Goal: Information Seeking & Learning: Learn about a topic

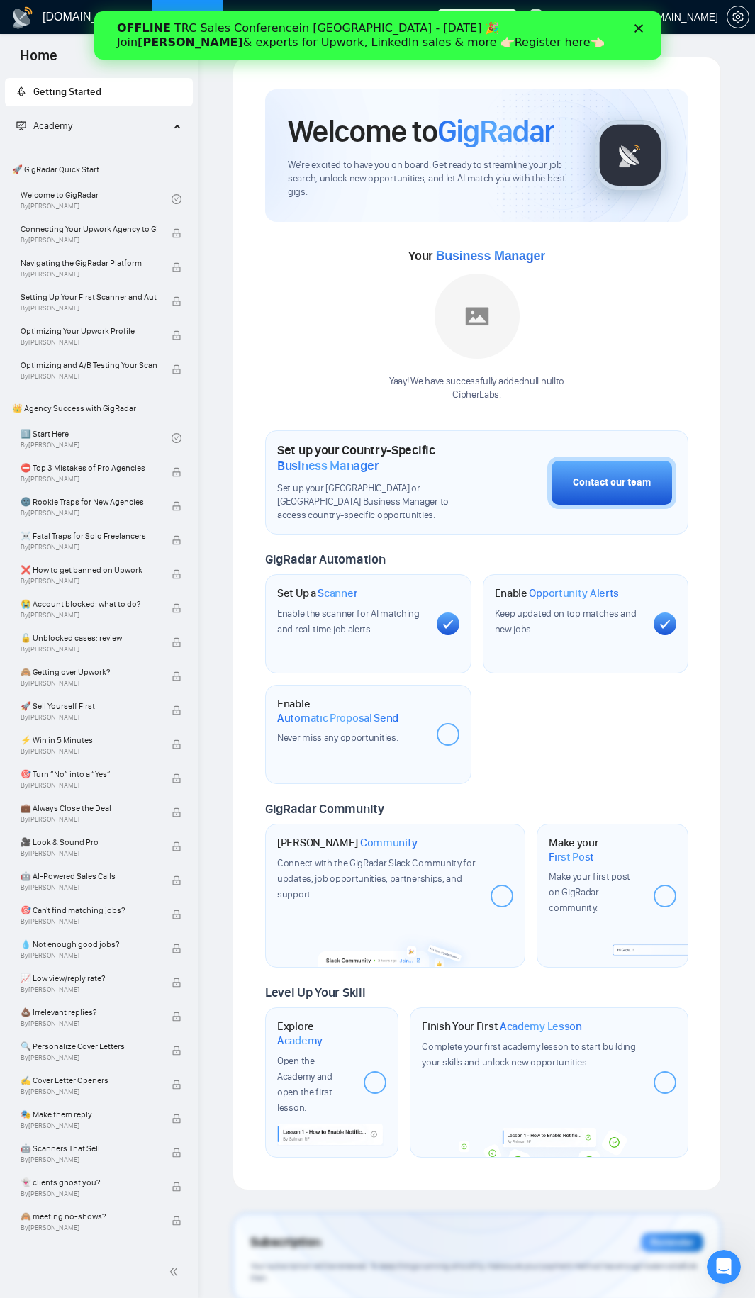
click at [519, 29] on div "Close" at bounding box center [641, 28] width 14 height 9
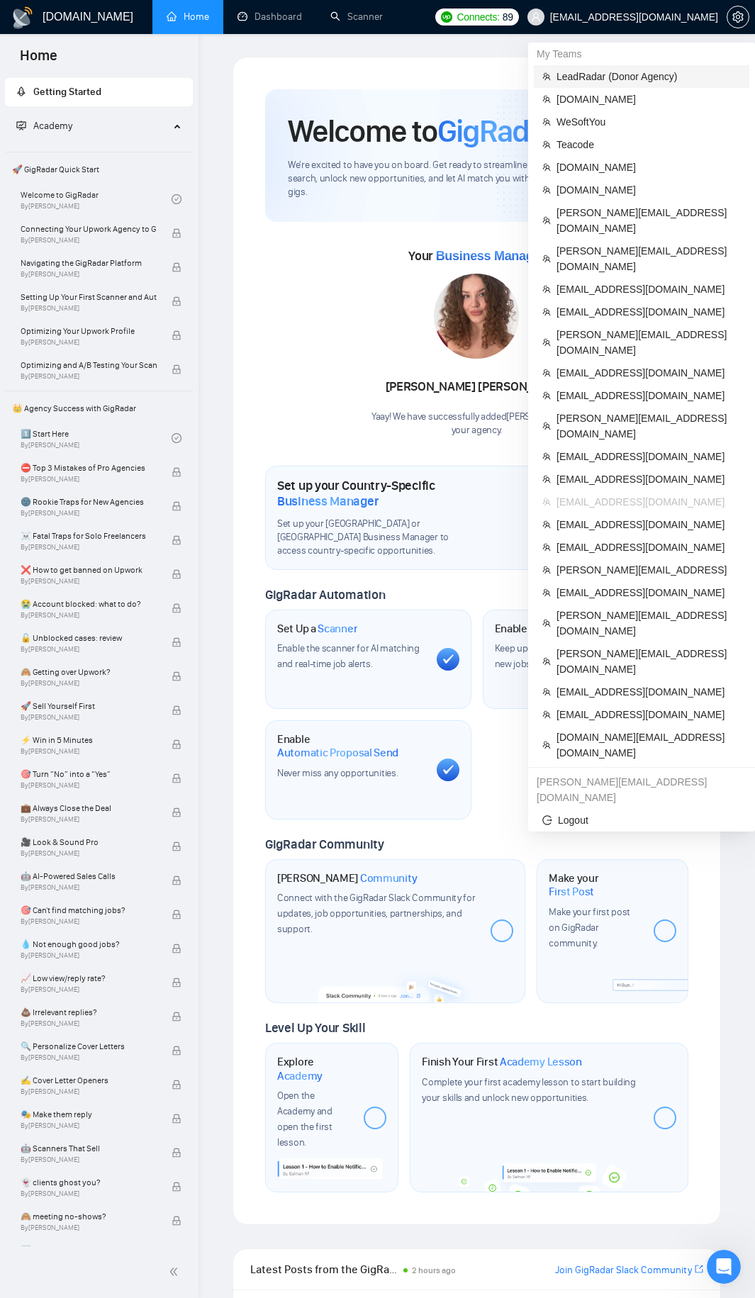
drag, startPoint x: 619, startPoint y: 77, endPoint x: 605, endPoint y: 85, distance: 16.2
click at [519, 77] on span "LeadRadar (Donor Agency)" at bounding box center [648, 77] width 184 height 16
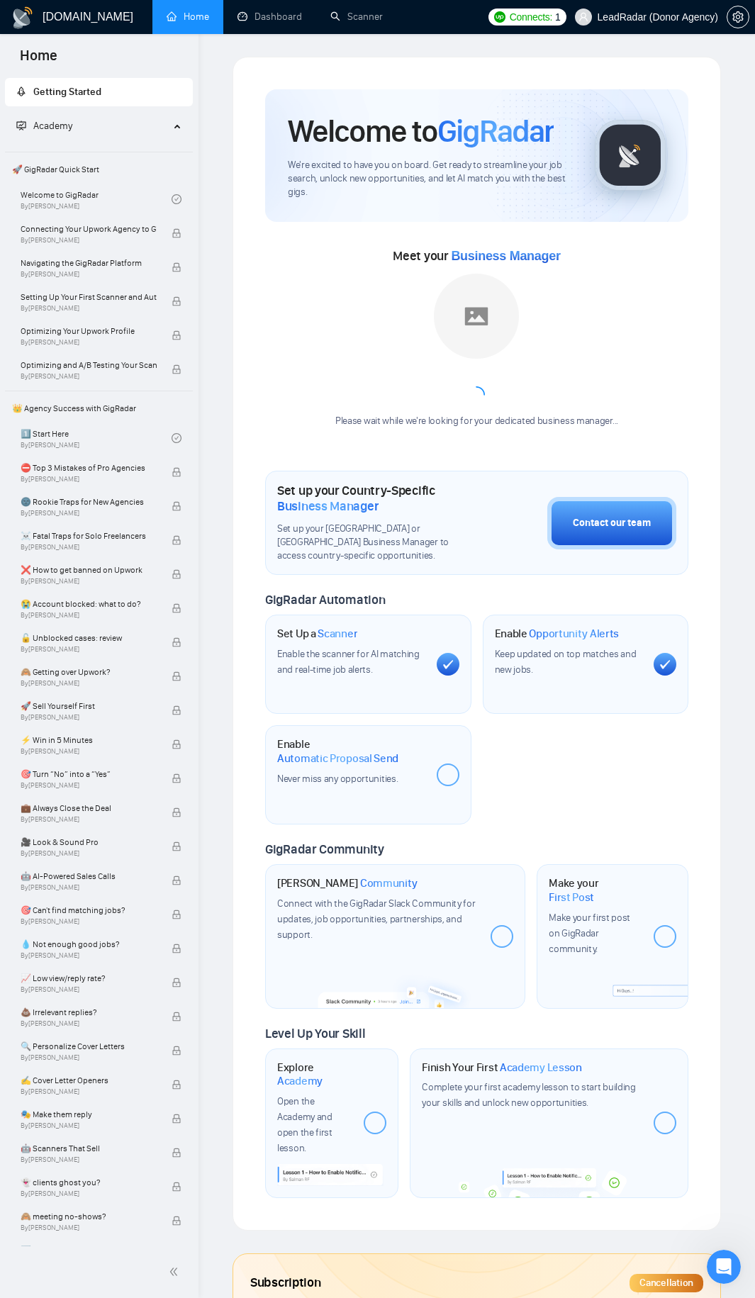
click at [425, 417] on div "Please wait while we're looking for your dedicated business manager..." at bounding box center [477, 421] width 300 height 13
drag, startPoint x: 339, startPoint y: 417, endPoint x: 685, endPoint y: 423, distance: 345.9
click at [519, 423] on div "Meet your Business Manager Please wait while we're looking for your dedicated b…" at bounding box center [476, 344] width 423 height 198
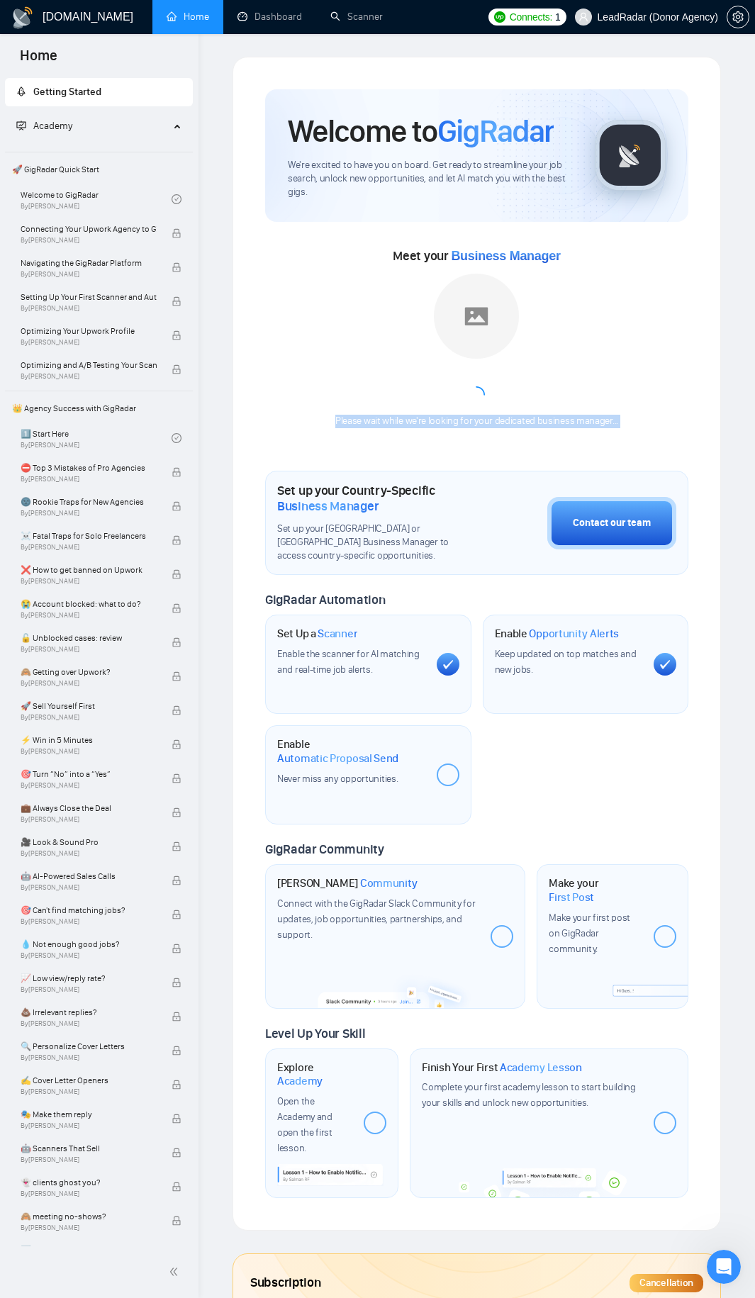
drag, startPoint x: 685, startPoint y: 423, endPoint x: 674, endPoint y: 423, distance: 11.3
click at [519, 423] on div "Meet your Business Manager Please wait while we're looking for your dedicated b…" at bounding box center [476, 344] width 423 height 198
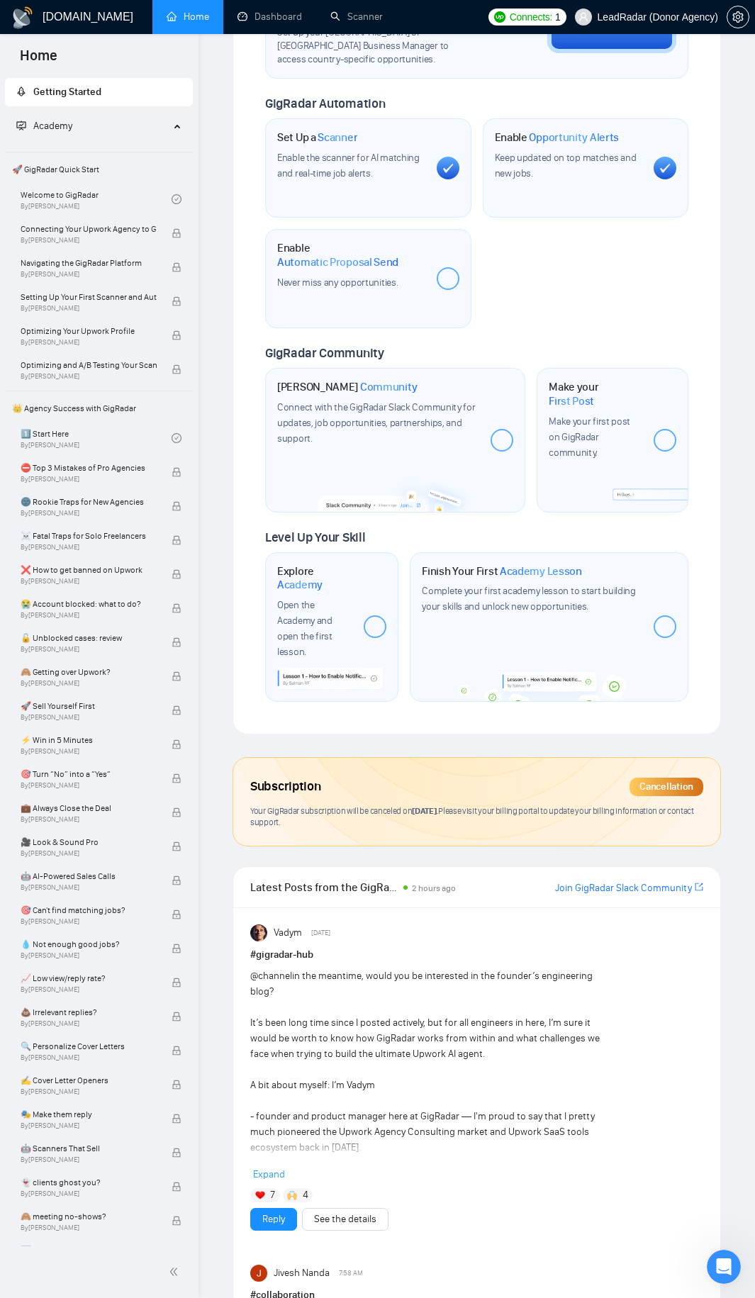
scroll to position [425, 0]
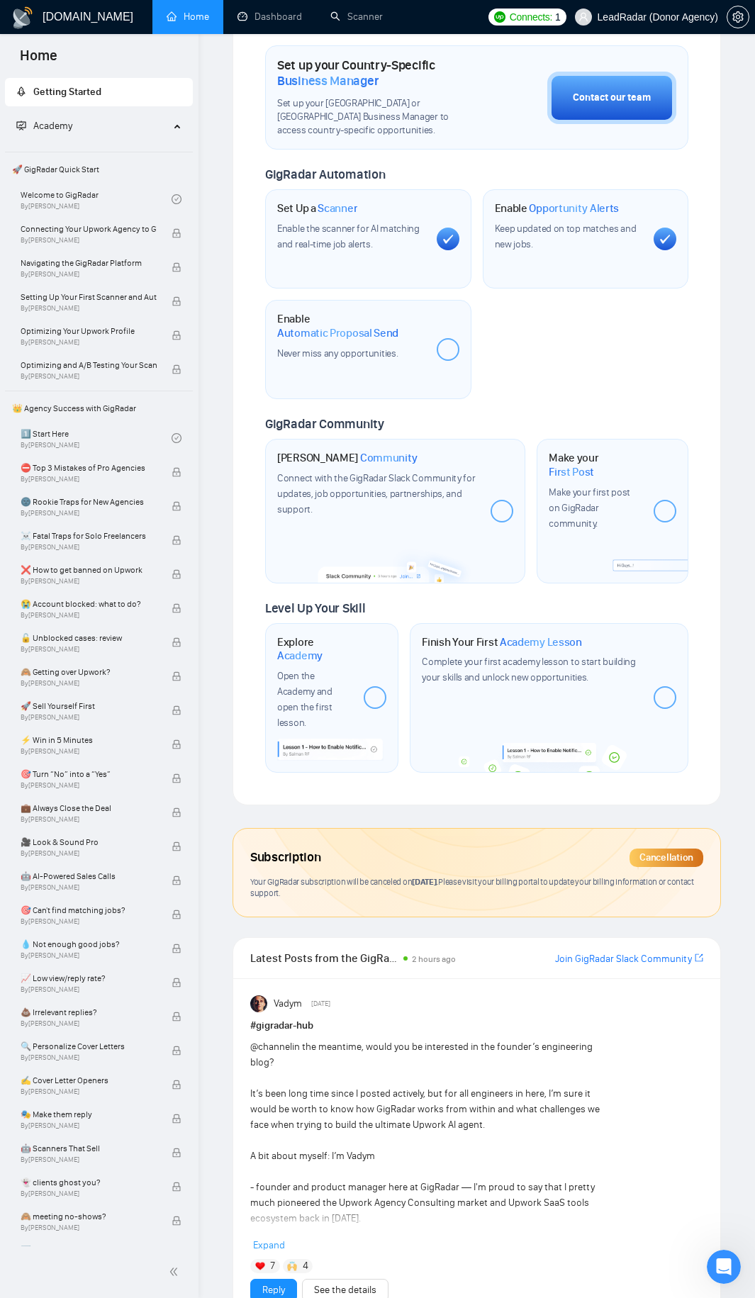
drag, startPoint x: 260, startPoint y: 870, endPoint x: 357, endPoint y: 892, distance: 99.4
click at [357, 683] on div "Subscription Cancellation Your GigRadar subscription will be canceled on [DATE]…" at bounding box center [476, 872] width 487 height 88
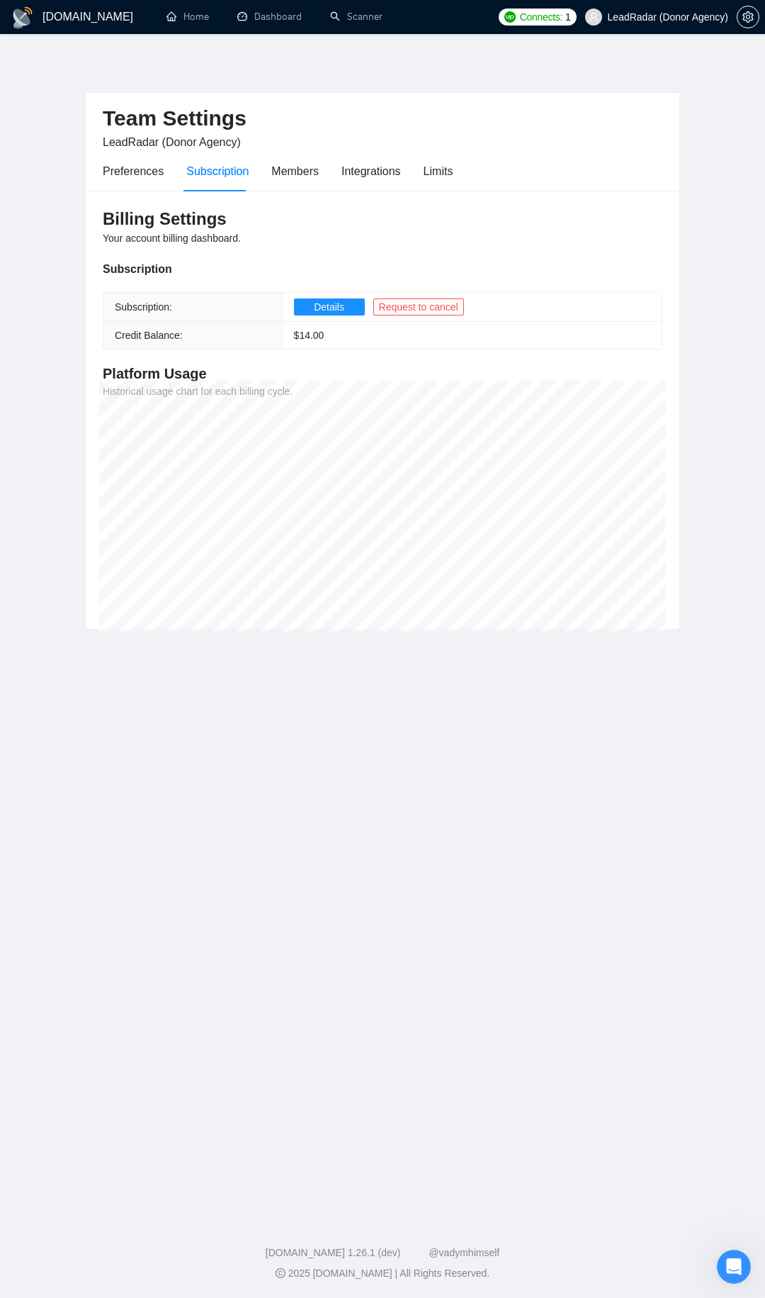
click at [118, 6] on div "[DOMAIN_NAME]" at bounding box center [72, 17] width 122 height 34
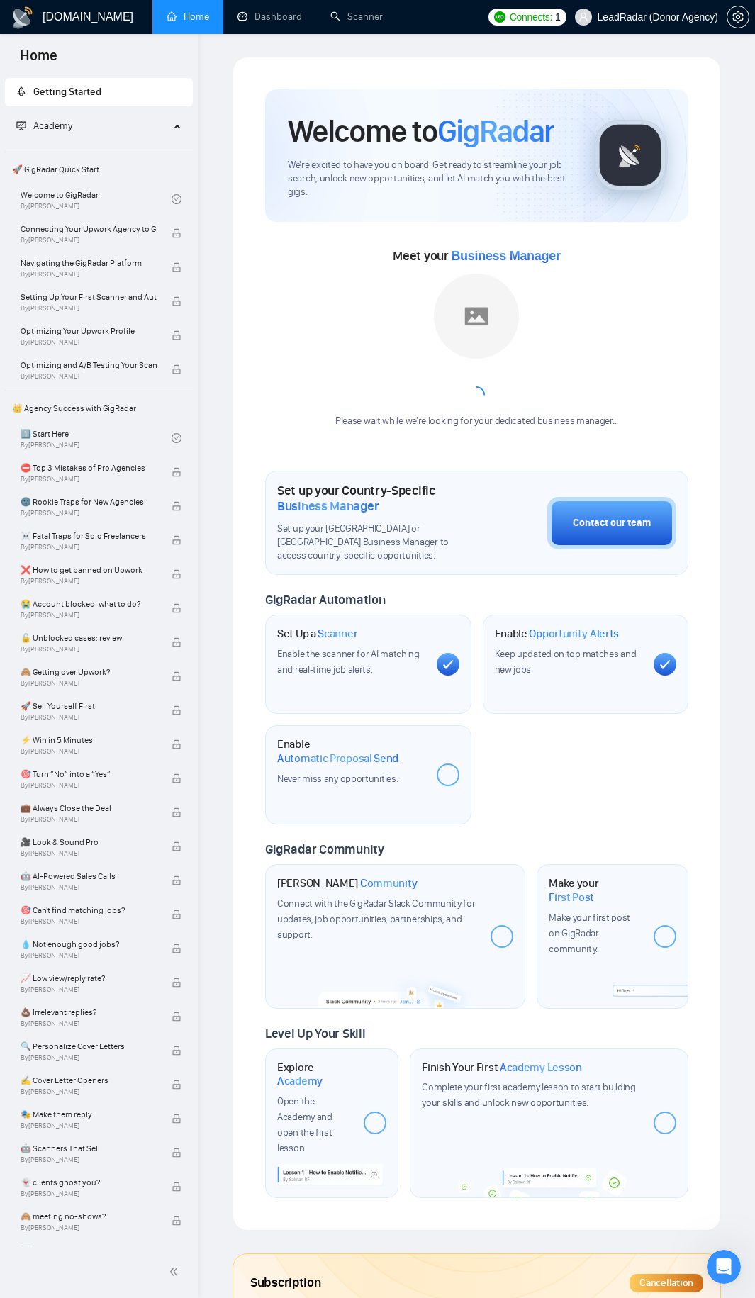
click at [176, 14] on link "Home" at bounding box center [188, 17] width 43 height 12
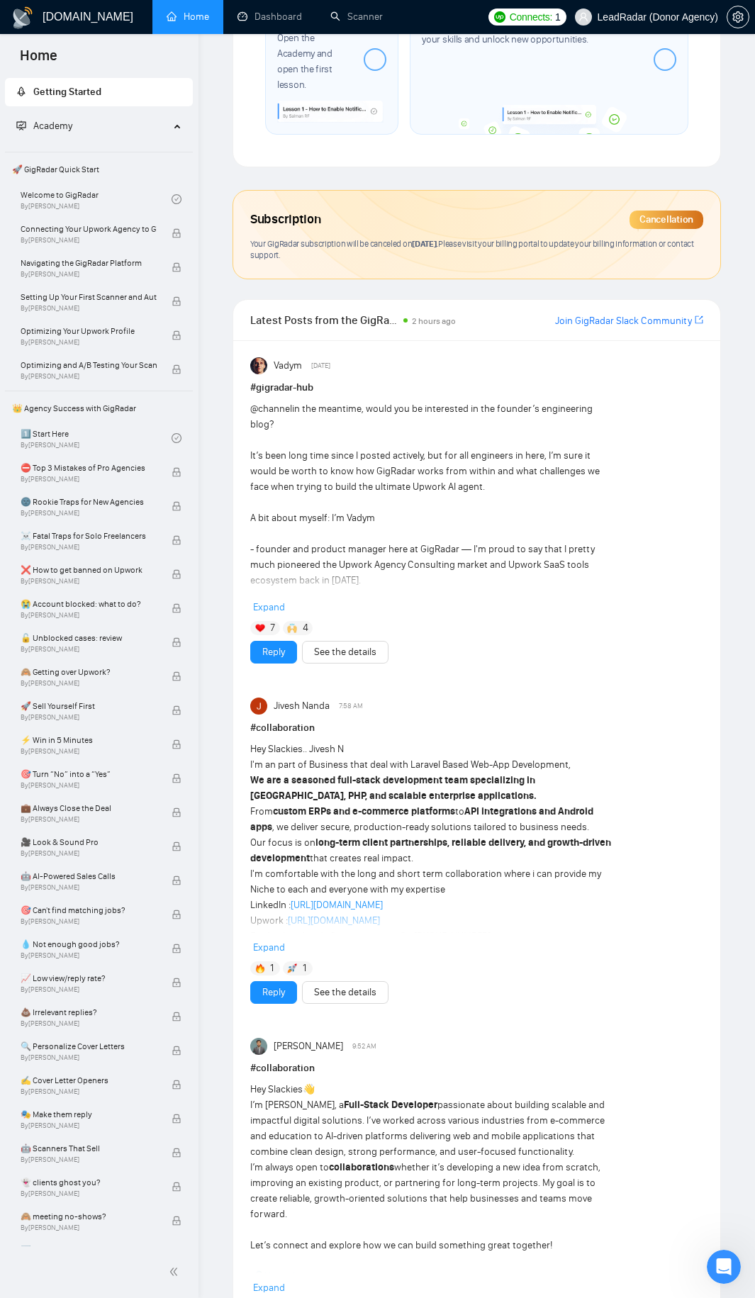
scroll to position [709, 0]
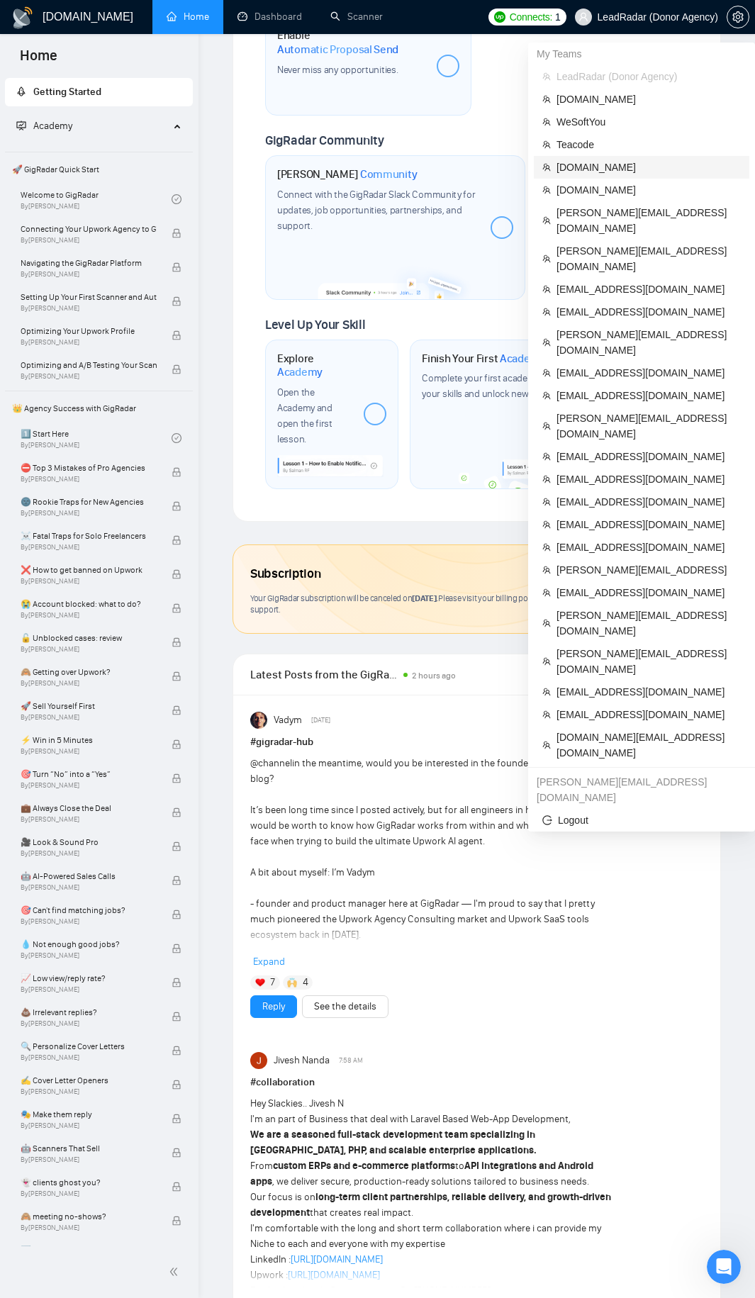
click at [519, 171] on span "[DOMAIN_NAME]" at bounding box center [648, 167] width 184 height 16
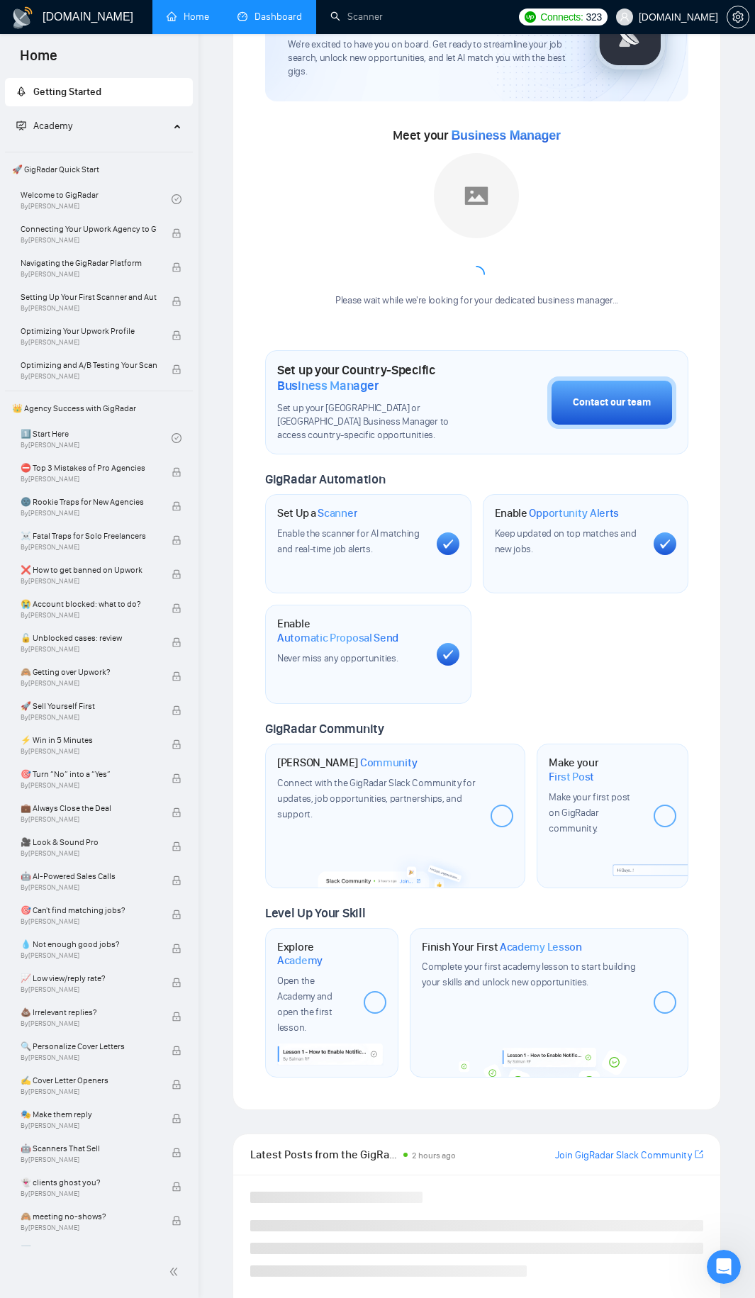
click at [262, 20] on link "Dashboard" at bounding box center [269, 17] width 64 height 12
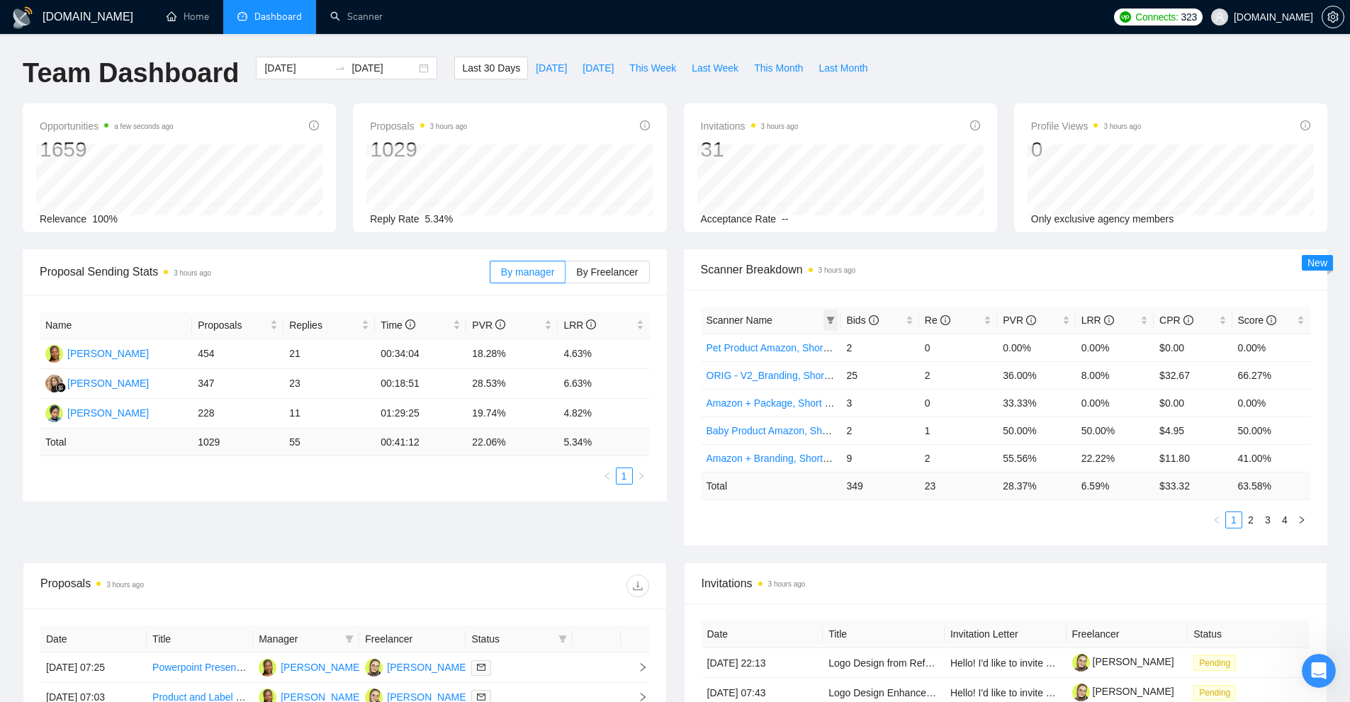
click at [519, 319] on icon "filter" at bounding box center [831, 320] width 8 height 7
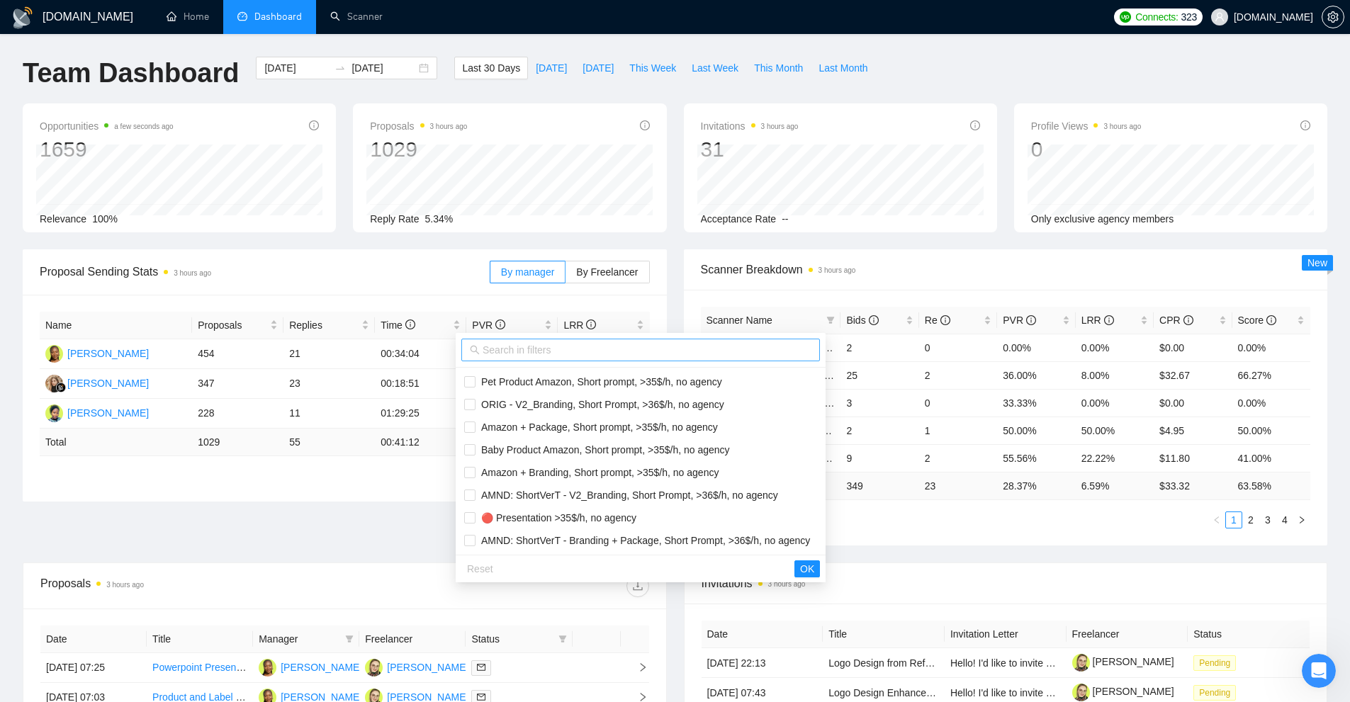
click at [519, 357] on input "text" at bounding box center [647, 350] width 329 height 16
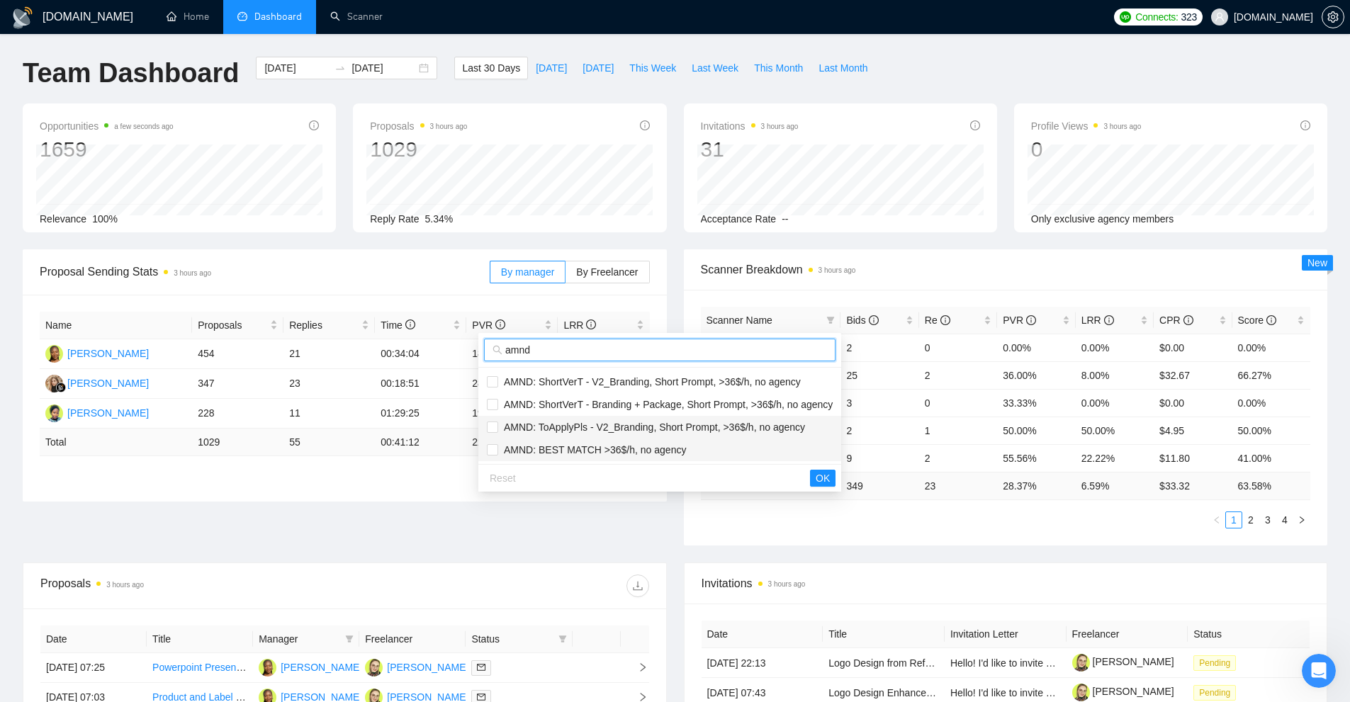
type input "amnd"
click at [519, 446] on span "AMND: BEST MATCH >36$/h, no agency" at bounding box center [592, 449] width 188 height 11
checkbox input "true"
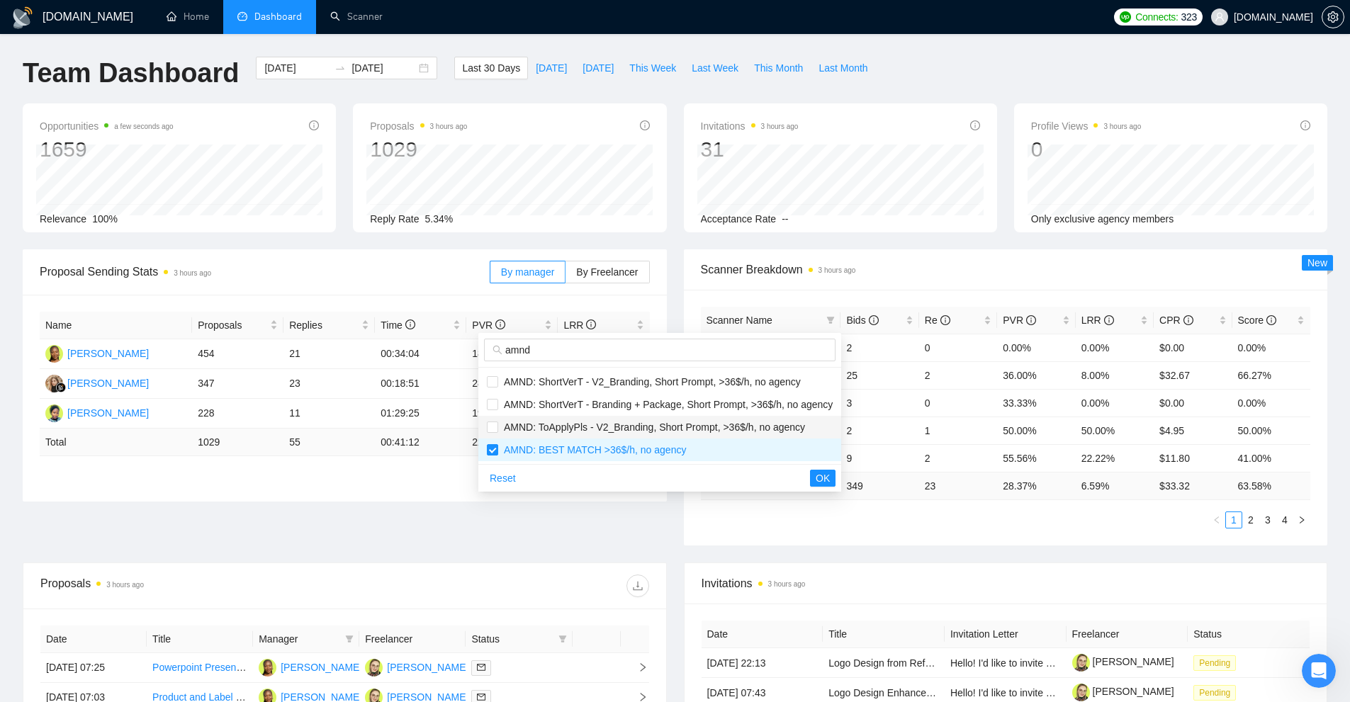
click at [519, 425] on span "AMND: ToApplyPls - V2_Branding, Short Prompt, >36$/h, no agency" at bounding box center [651, 427] width 307 height 11
checkbox input "true"
click at [519, 415] on li "AMND: ShortVerT - Branding + Package, Short Prompt, >36$/h, no agency" at bounding box center [659, 404] width 363 height 23
checkbox input "true"
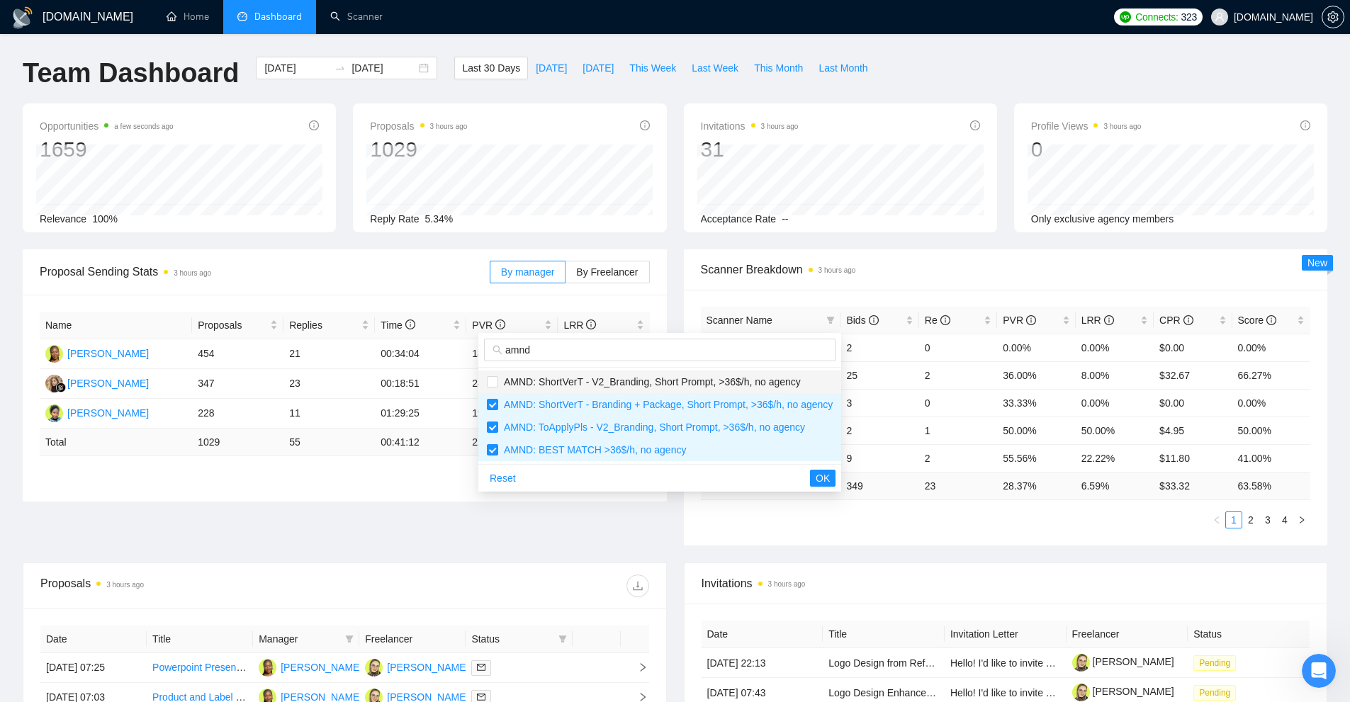
click at [519, 365] on div "amnd" at bounding box center [659, 350] width 363 height 35
click at [519, 372] on li "AMND: ShortVerT - V2_Branding, Short Prompt, >36$/h, no agency" at bounding box center [659, 382] width 363 height 23
checkbox input "true"
click at [519, 479] on span "OK" at bounding box center [823, 479] width 14 height 16
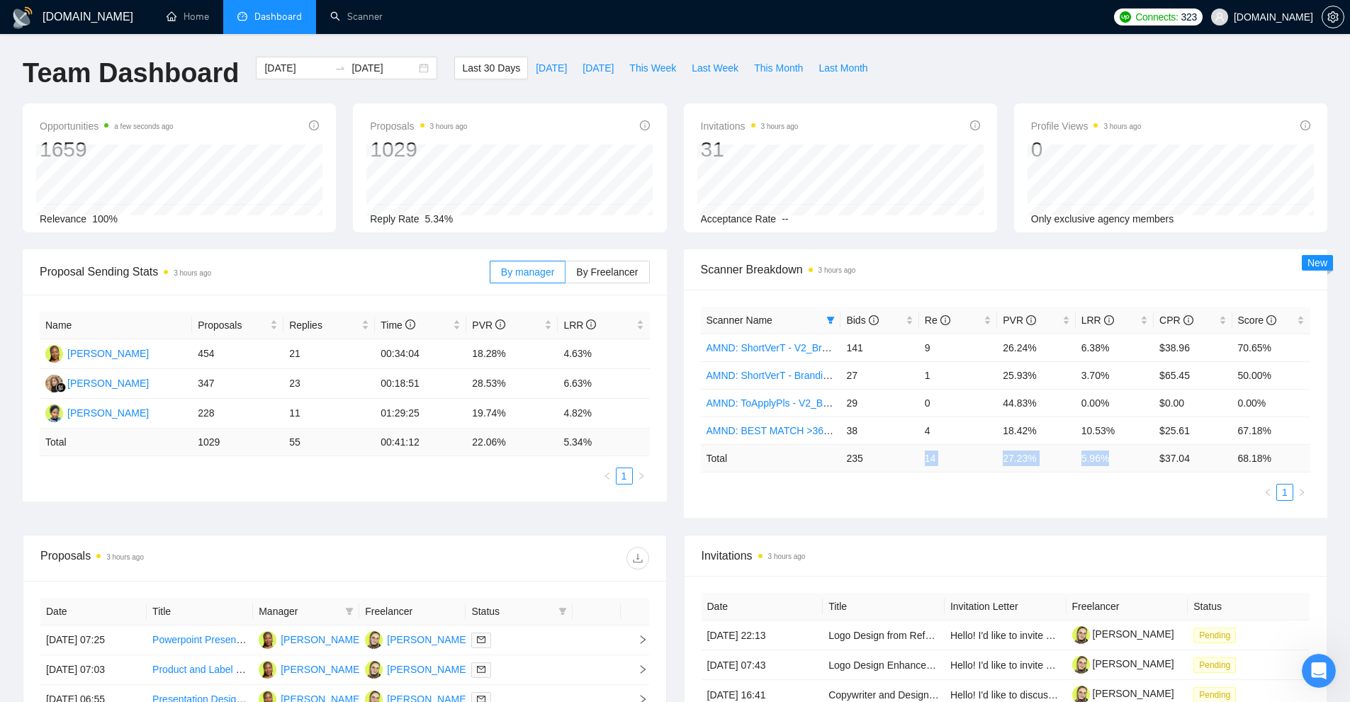
drag, startPoint x: 923, startPoint y: 449, endPoint x: 1117, endPoint y: 453, distance: 193.5
click at [519, 453] on tr "Total 235 14 27.23 % 5.96 % $ 37.04 68.18 %" at bounding box center [1006, 458] width 610 height 28
click at [519, 455] on td "5.96 %" at bounding box center [1115, 458] width 78 height 28
drag, startPoint x: 1113, startPoint y: 465, endPoint x: 1060, endPoint y: 473, distance: 53.1
click at [519, 461] on tr "Total 235 14 27.23 % 5.96 % $ 37.04 68.18 %" at bounding box center [1006, 458] width 610 height 28
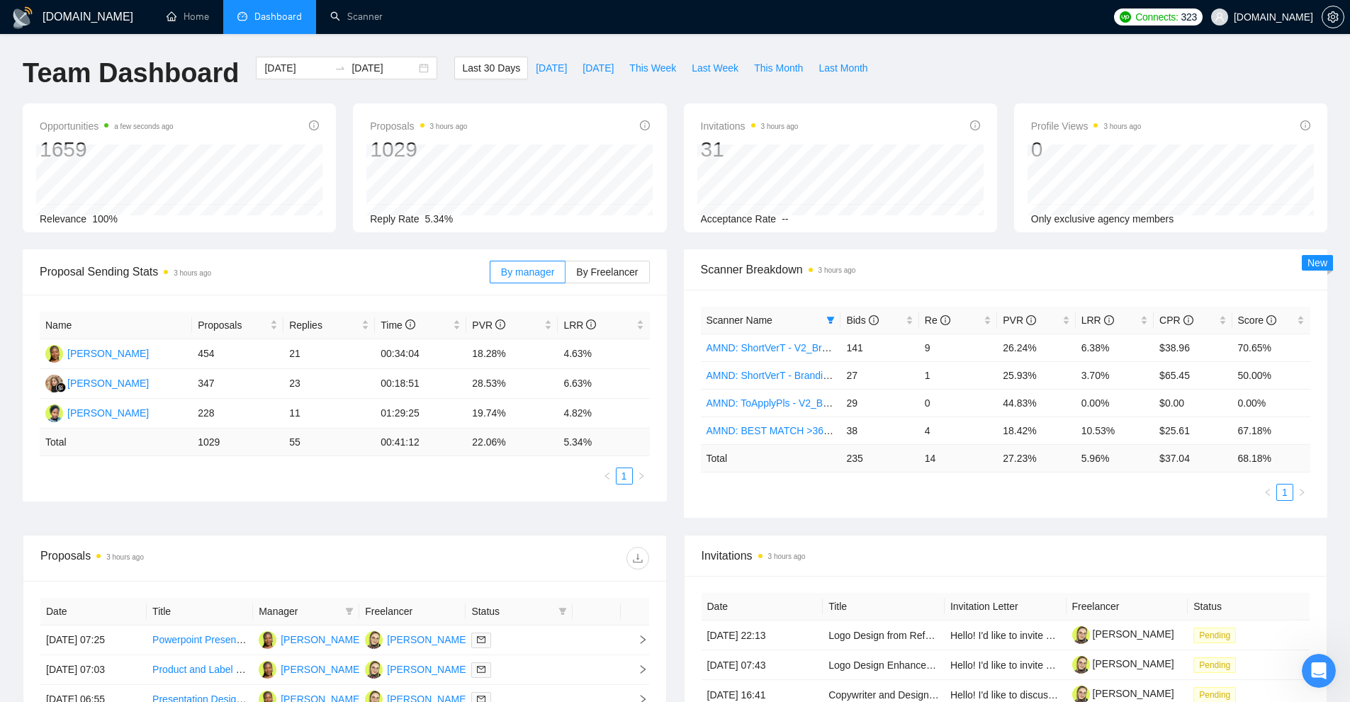
click at [519, 481] on div "Scanner Name Bids Re PVR LRR CPR Score AMND: ShortVerT - V2_Branding, Short Pro…" at bounding box center [1006, 404] width 610 height 194
drag, startPoint x: 933, startPoint y: 439, endPoint x: 921, endPoint y: 436, distance: 13.1
click at [519, 436] on td "4" at bounding box center [958, 431] width 78 height 28
drag, startPoint x: 931, startPoint y: 374, endPoint x: 916, endPoint y: 376, distance: 15.7
click at [519, 373] on tr "AMND: ShortVerT - Branding + Package, Short Prompt, >36$/h, no agency 27 1 25.9…" at bounding box center [1006, 375] width 610 height 28
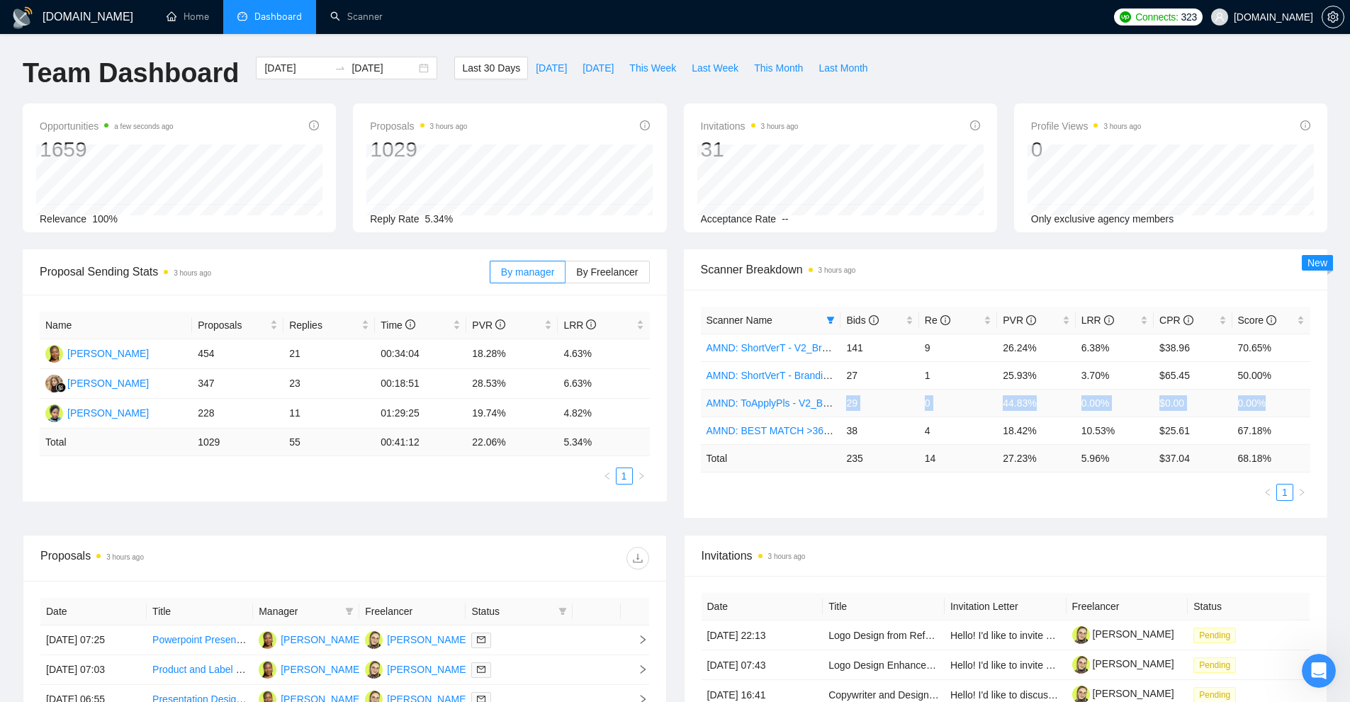
drag, startPoint x: 848, startPoint y: 404, endPoint x: 1286, endPoint y: 396, distance: 438.8
click at [519, 397] on tr "AMND: ToApplyPls - V2_Branding, Short Prompt, >36$/h, no agency 29 0 44.83% 0.0…" at bounding box center [1006, 403] width 610 height 28
click at [519, 396] on td "0.00%" at bounding box center [1271, 403] width 78 height 28
drag, startPoint x: 1286, startPoint y: 396, endPoint x: 850, endPoint y: 403, distance: 436.6
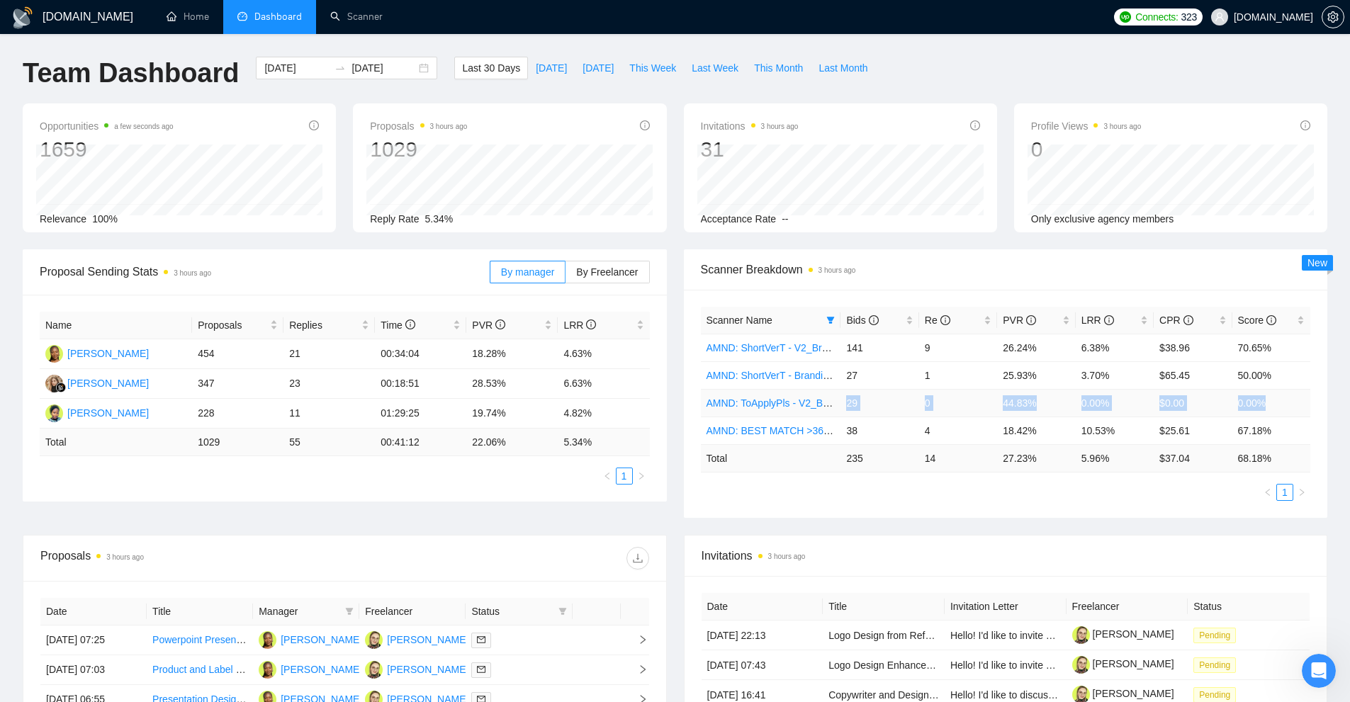
click at [519, 403] on tr "AMND: ToApplyPls - V2_Branding, Short Prompt, >36$/h, no agency 29 0 44.83% 0.0…" at bounding box center [1006, 403] width 610 height 28
click at [519, 412] on td "0" at bounding box center [958, 403] width 78 height 28
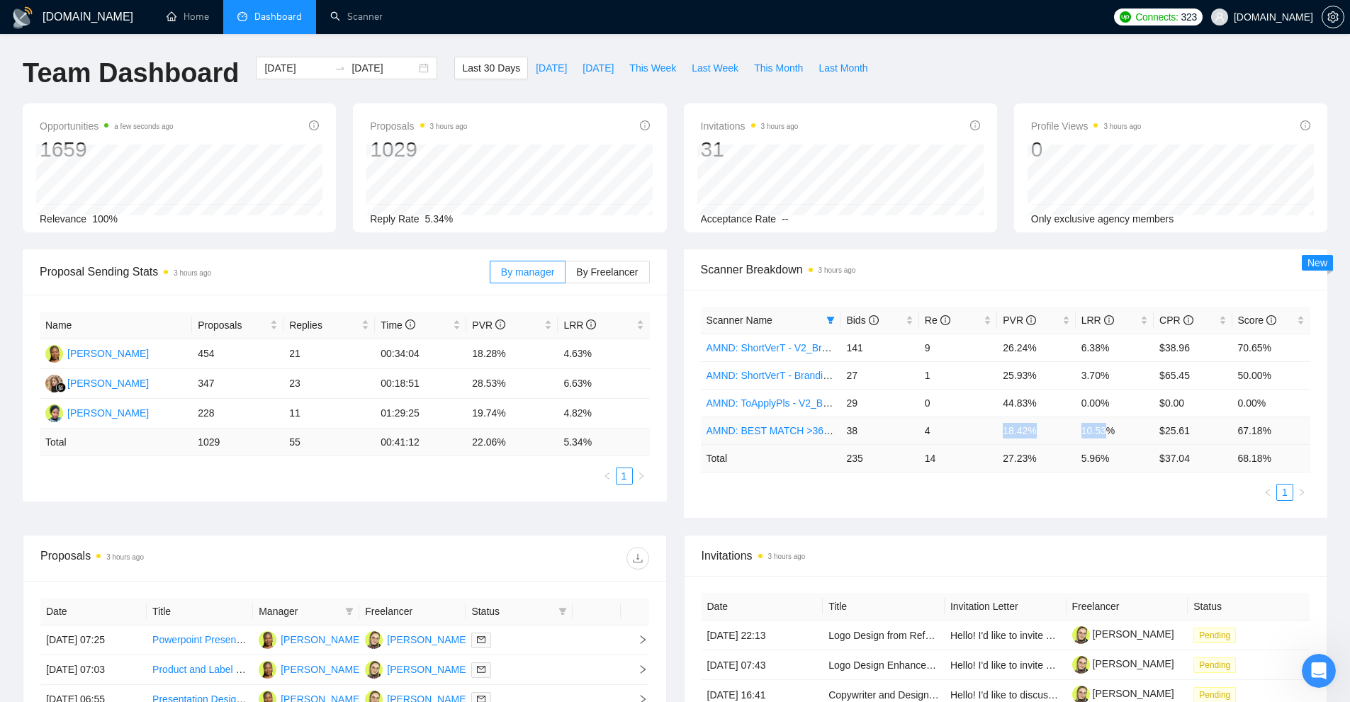
drag, startPoint x: 994, startPoint y: 432, endPoint x: 1103, endPoint y: 429, distance: 108.5
click at [519, 429] on tr "AMND: BEST MATCH >36$/h, no agency 38 4 18.42% 10.53% $25.61 67.18%" at bounding box center [1006, 431] width 610 height 28
click at [519, 466] on td "5.96 %" at bounding box center [1115, 458] width 78 height 28
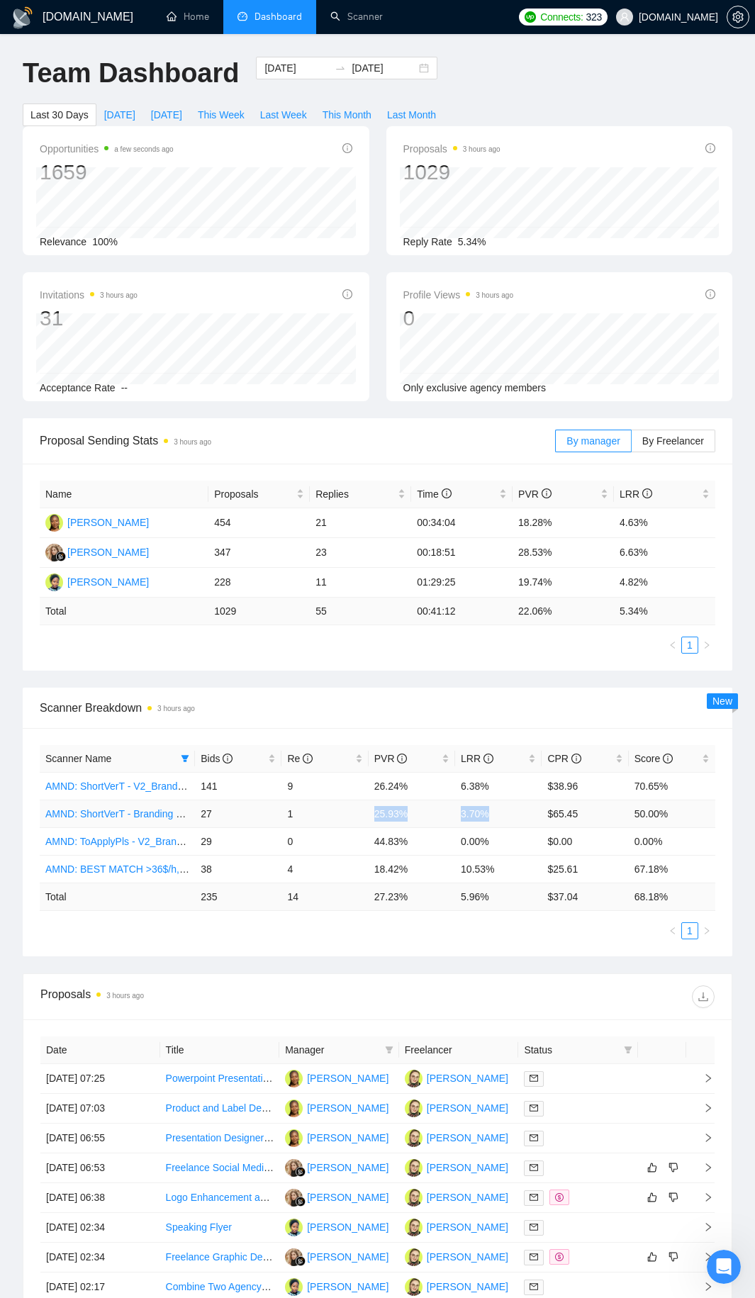
drag, startPoint x: 388, startPoint y: 811, endPoint x: 500, endPoint y: 809, distance: 112.0
click at [500, 683] on tr "AMND: ShortVerT - Branding + Package, Short Prompt, >36$/h, no agency 27 1 25.9…" at bounding box center [377, 813] width 675 height 28
click at [500, 683] on td "3.70%" at bounding box center [498, 813] width 86 height 28
drag, startPoint x: 209, startPoint y: 611, endPoint x: 379, endPoint y: 610, distance: 170.1
click at [379, 610] on tr "Total 1029 55 00:41:12 22.06 % 5.34 %" at bounding box center [377, 611] width 675 height 28
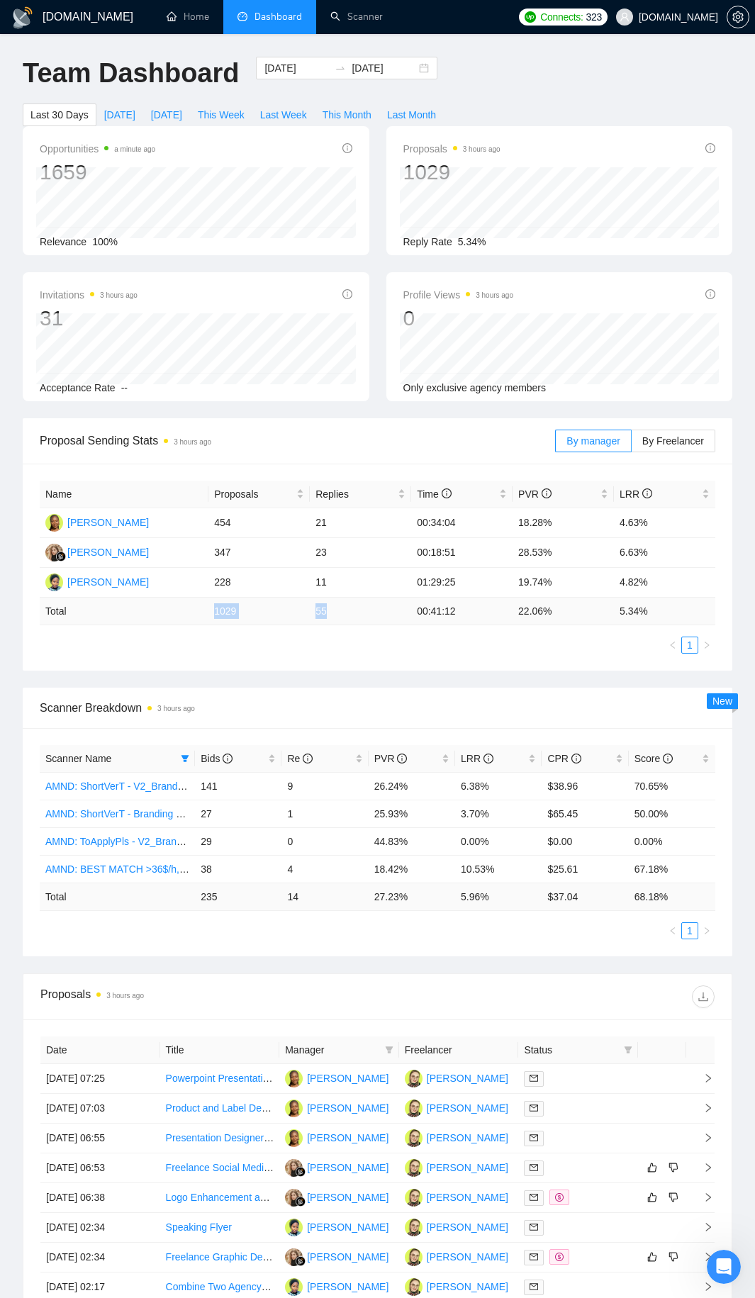
click at [378, 610] on td "55" at bounding box center [360, 611] width 101 height 28
drag, startPoint x: 218, startPoint y: 551, endPoint x: 677, endPoint y: 558, distance: 458.6
click at [519, 558] on tr "[PERSON_NAME] 347 23 00:18:51 28.53% 6.63%" at bounding box center [377, 553] width 675 height 30
click at [519, 558] on td "6.63%" at bounding box center [664, 553] width 101 height 30
drag, startPoint x: 665, startPoint y: 555, endPoint x: 213, endPoint y: 556, distance: 451.4
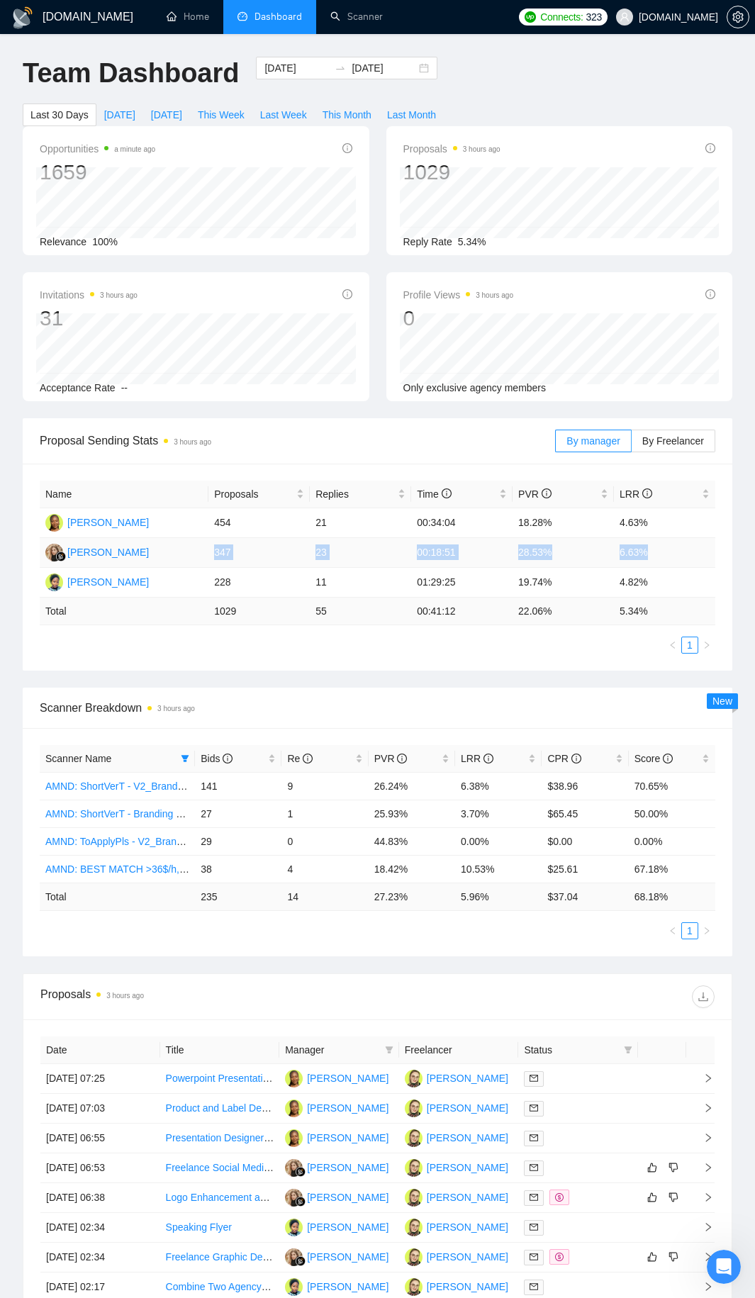
click at [213, 556] on tr "[PERSON_NAME] 347 23 00:18:51 28.53% 6.63%" at bounding box center [377, 553] width 675 height 30
click at [213, 556] on td "347" at bounding box center [258, 553] width 101 height 30
drag, startPoint x: 213, startPoint y: 556, endPoint x: 653, endPoint y: 557, distance: 439.4
click at [519, 557] on tr "[PERSON_NAME] 347 23 00:18:51 28.53% 6.63%" at bounding box center [377, 553] width 675 height 30
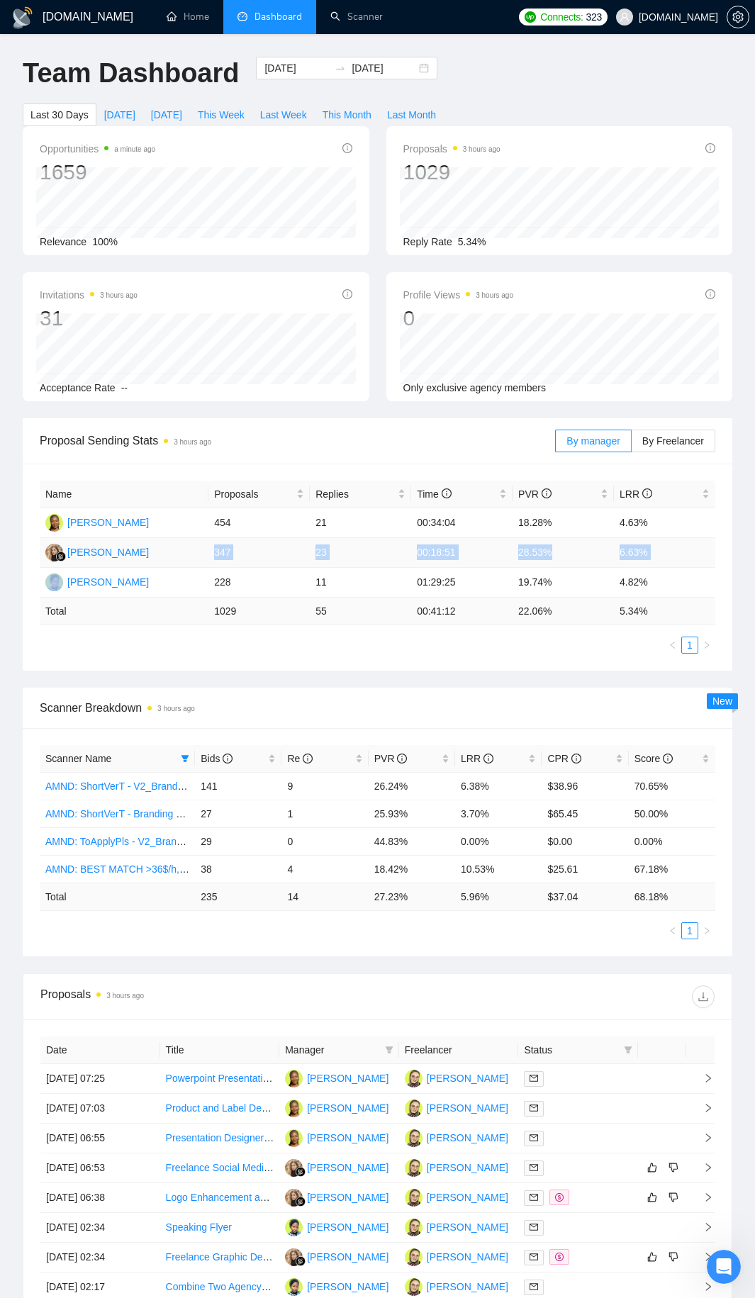
click at [519, 557] on td "6.63%" at bounding box center [664, 553] width 101 height 30
drag, startPoint x: 653, startPoint y: 557, endPoint x: 231, endPoint y: 553, distance: 421.7
click at [231, 553] on tr "[PERSON_NAME] 347 23 00:18:51 28.53% 6.63%" at bounding box center [377, 553] width 675 height 30
click at [231, 553] on td "347" at bounding box center [258, 553] width 101 height 30
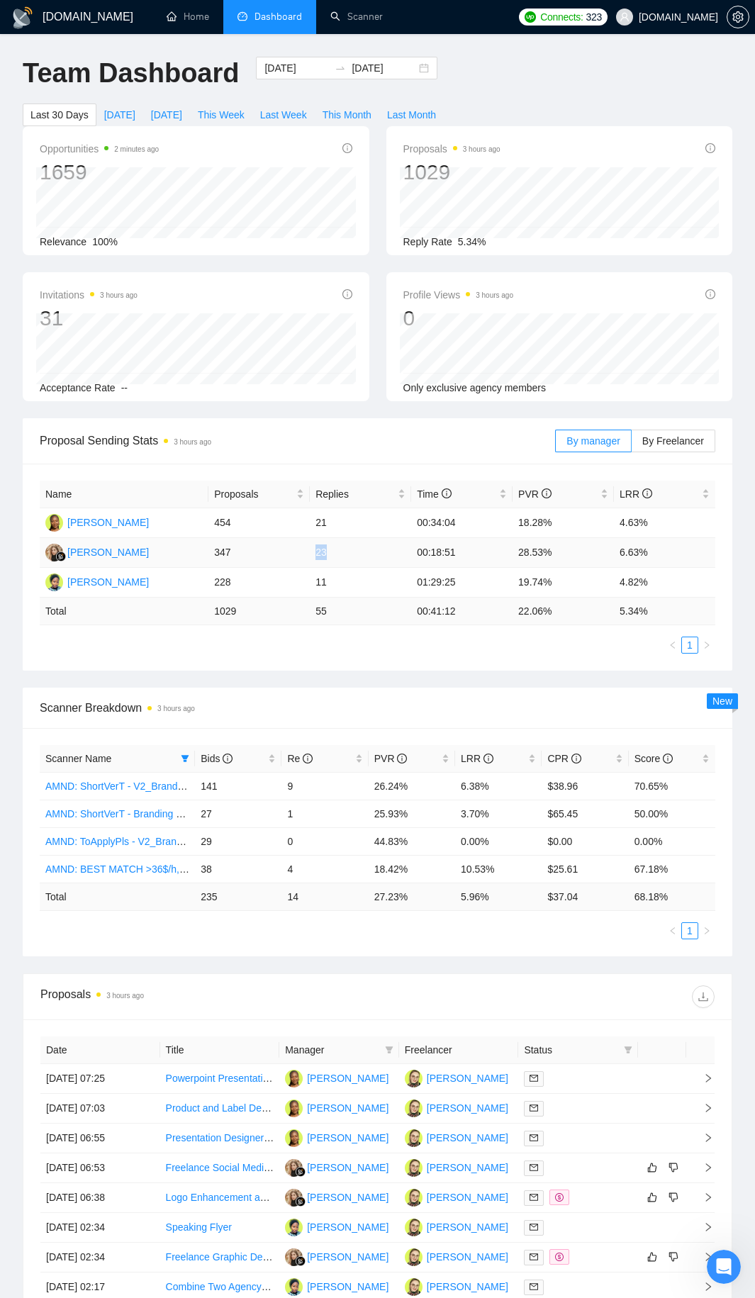
drag, startPoint x: 231, startPoint y: 553, endPoint x: 360, endPoint y: 548, distance: 129.1
click at [364, 548] on tr "[PERSON_NAME] 347 23 00:18:51 28.53% 6.63%" at bounding box center [377, 553] width 675 height 30
click at [227, 551] on td "347" at bounding box center [258, 553] width 101 height 30
drag, startPoint x: 227, startPoint y: 551, endPoint x: 349, endPoint y: 550, distance: 122.6
click at [349, 550] on tr "[PERSON_NAME] 347 23 00:18:51 28.53% 6.63%" at bounding box center [377, 553] width 675 height 30
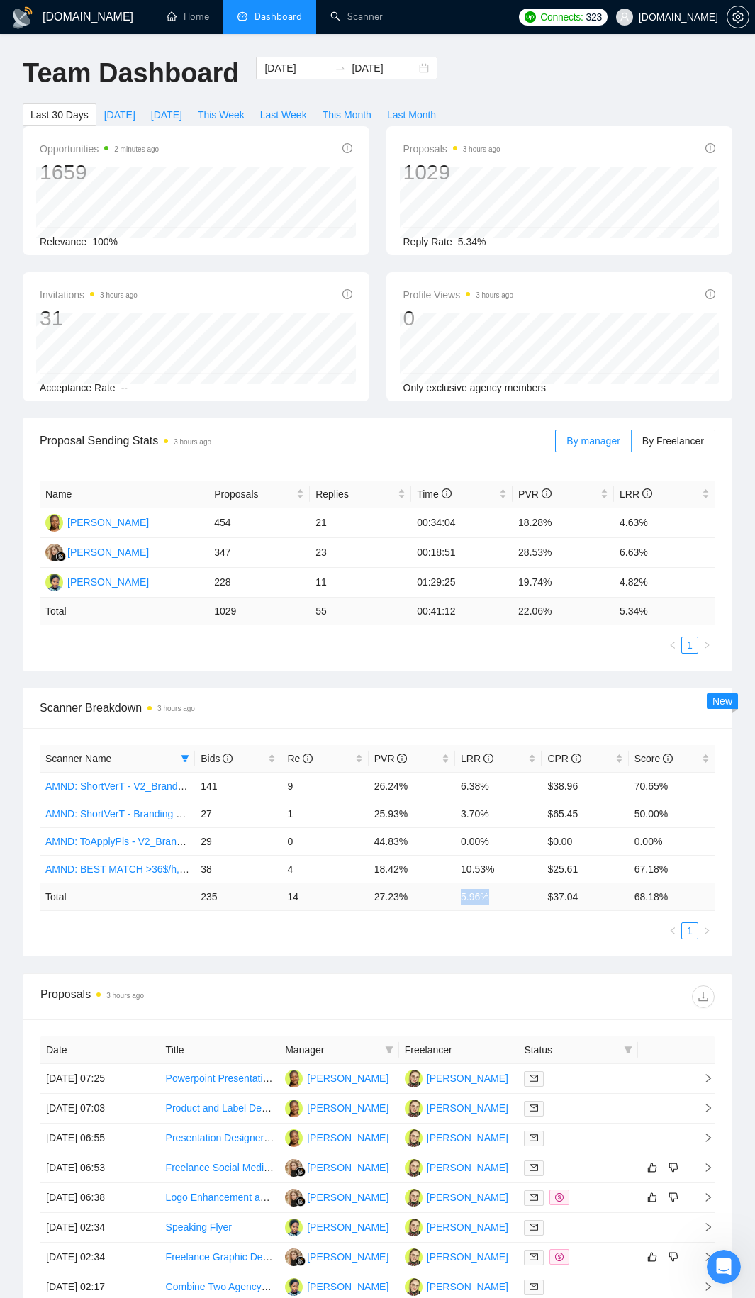
drag, startPoint x: 485, startPoint y: 899, endPoint x: 458, endPoint y: 901, distance: 27.8
click at [458, 683] on td "5.96 %" at bounding box center [498, 896] width 86 height 28
drag, startPoint x: 392, startPoint y: 867, endPoint x: 501, endPoint y: 838, distance: 112.9
click at [518, 683] on tr "AMND: BEST MATCH >36$/h, no agency 38 4 18.42% 10.53% $25.61 67.18%" at bounding box center [377, 869] width 675 height 28
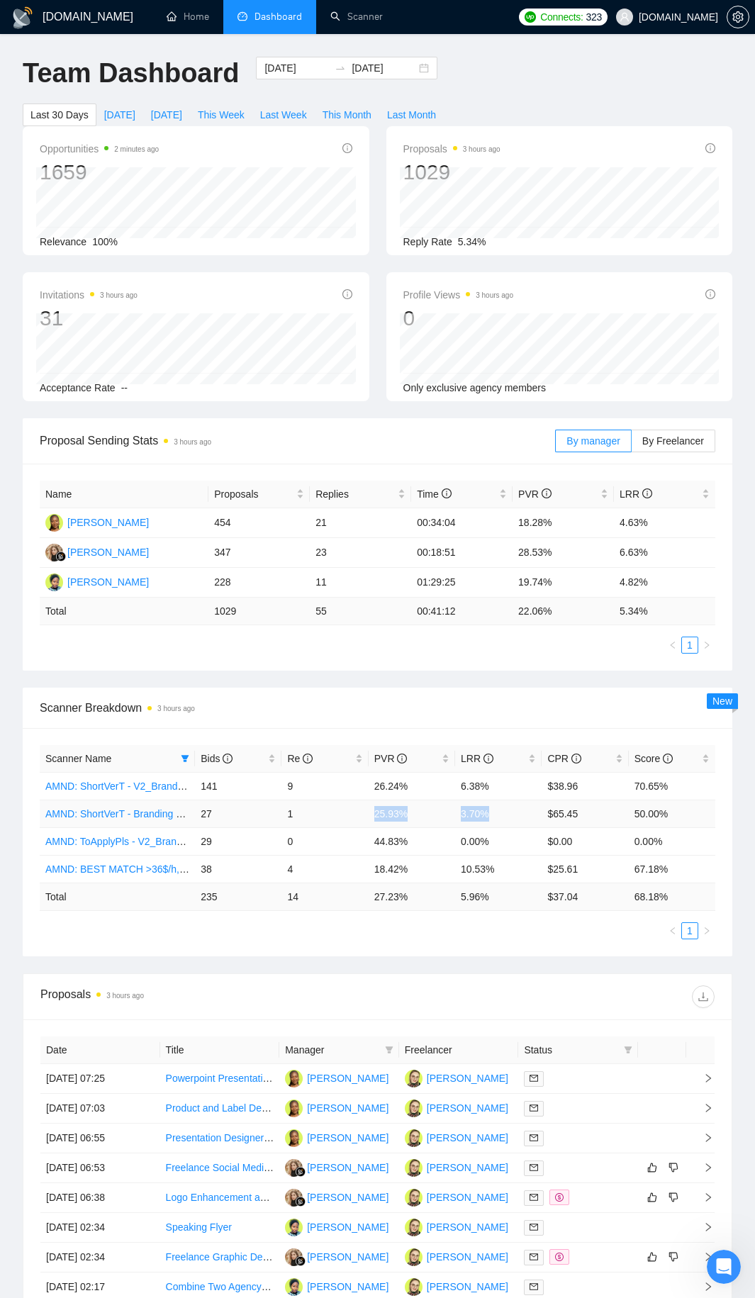
drag, startPoint x: 499, startPoint y: 818, endPoint x: 364, endPoint y: 813, distance: 134.7
click at [364, 683] on tr "AMND: ShortVerT - Branding + Package, Short Prompt, >36$/h, no agency 27 1 25.9…" at bounding box center [377, 813] width 675 height 28
drag, startPoint x: 387, startPoint y: 787, endPoint x: 524, endPoint y: 780, distance: 137.7
click at [519, 683] on tr "AMND: ShortVerT - V2_Branding, Short Prompt, >36$/h, no agency 141 9 26.24% 6.3…" at bounding box center [377, 786] width 675 height 28
click at [519, 683] on td "6.38%" at bounding box center [498, 786] width 86 height 28
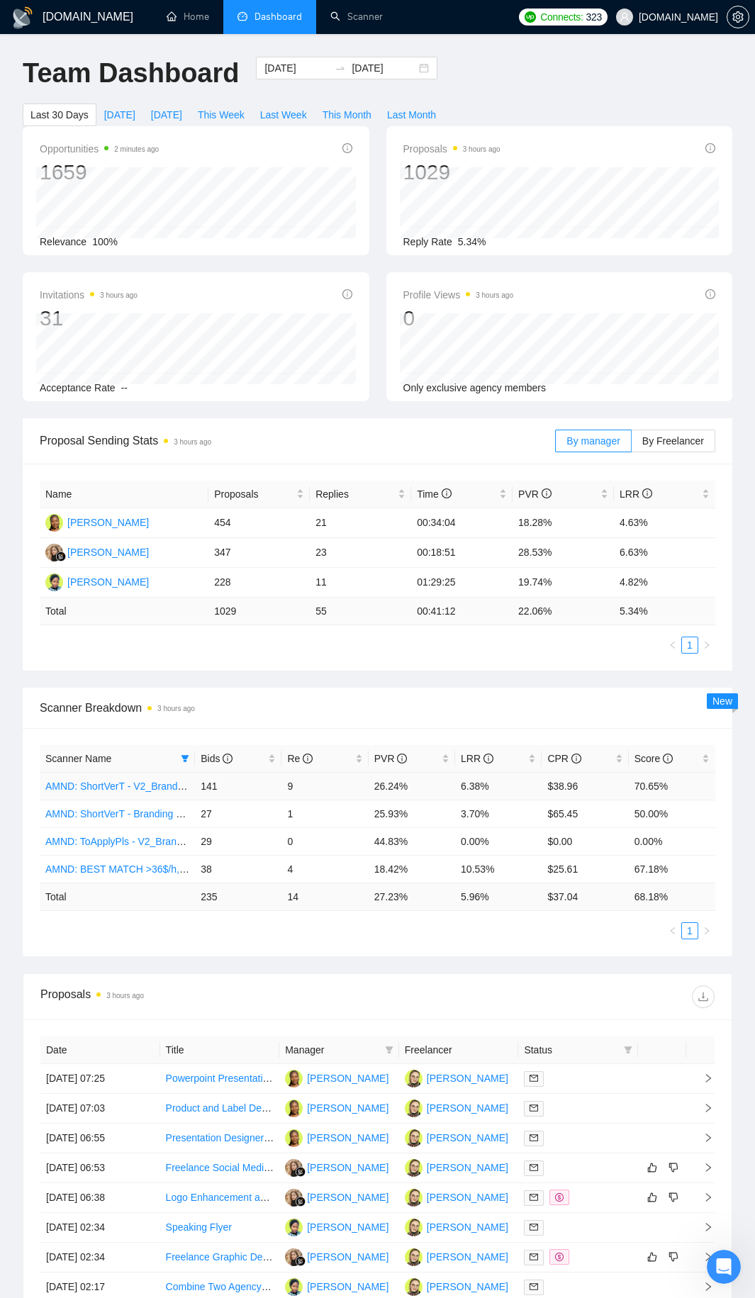
click at [519, 683] on td "6.38%" at bounding box center [498, 786] width 86 height 28
drag, startPoint x: 524, startPoint y: 780, endPoint x: 365, endPoint y: 785, distance: 159.5
click at [365, 683] on tr "AMND: ShortVerT - V2_Branding, Short Prompt, >36$/h, no agency 141 9 26.24% 6.3…" at bounding box center [377, 786] width 675 height 28
click at [365, 683] on td "9" at bounding box center [324, 786] width 86 height 28
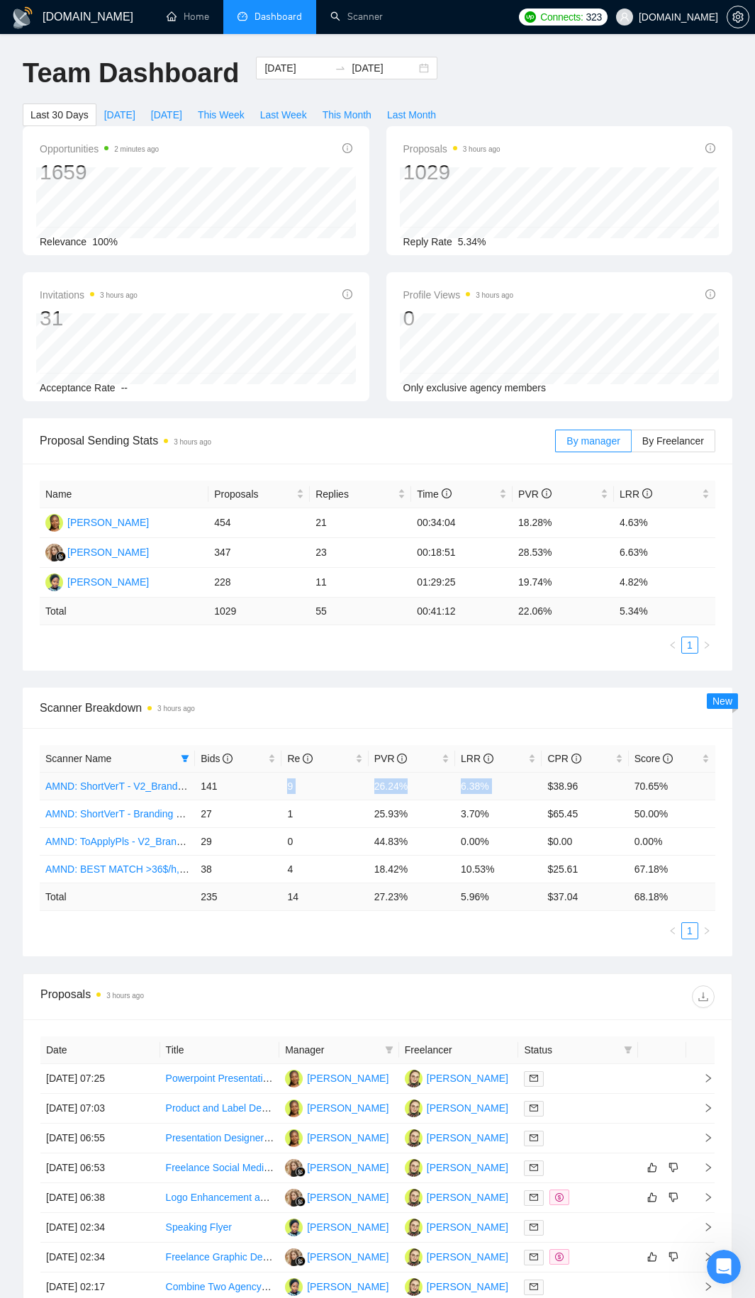
drag, startPoint x: 365, startPoint y: 785, endPoint x: 485, endPoint y: 787, distance: 119.8
click at [485, 683] on tr "AMND: ShortVerT - V2_Branding, Short Prompt, >36$/h, no agency 141 9 26.24% 6.3…" at bounding box center [377, 786] width 675 height 28
click at [485, 683] on td "6.38%" at bounding box center [498, 786] width 86 height 28
drag, startPoint x: 485, startPoint y: 787, endPoint x: 354, endPoint y: 793, distance: 130.5
click at [354, 683] on tr "AMND: ShortVerT - V2_Branding, Short Prompt, >36$/h, no agency 141 9 26.24% 6.3…" at bounding box center [377, 786] width 675 height 28
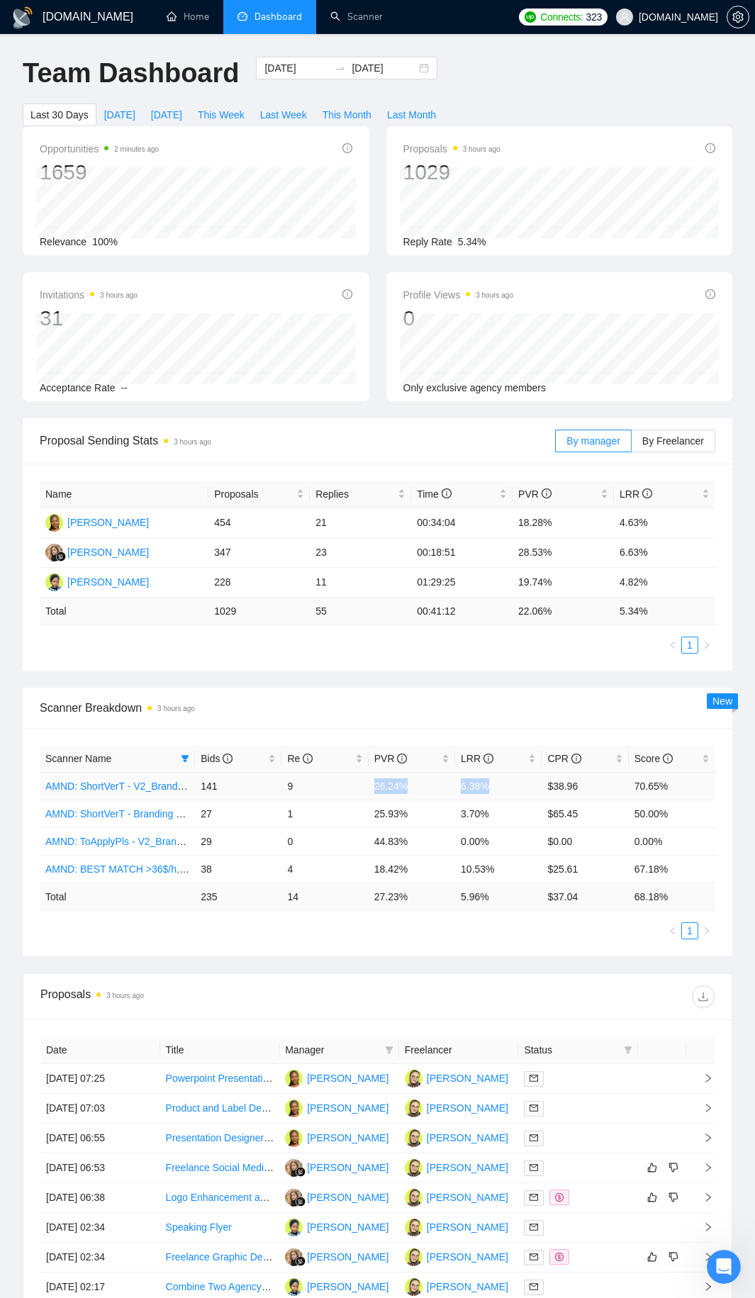
click at [361, 683] on td "9" at bounding box center [324, 786] width 86 height 28
drag, startPoint x: 200, startPoint y: 811, endPoint x: 303, endPoint y: 810, distance: 103.5
click at [303, 683] on tr "AMND: ShortVerT - Branding + Package, Short Prompt, >36$/h, no agency 27 1 25.9…" at bounding box center [377, 813] width 675 height 28
click at [303, 683] on td "1" at bounding box center [324, 813] width 86 height 28
drag, startPoint x: 303, startPoint y: 810, endPoint x: 206, endPoint y: 812, distance: 97.8
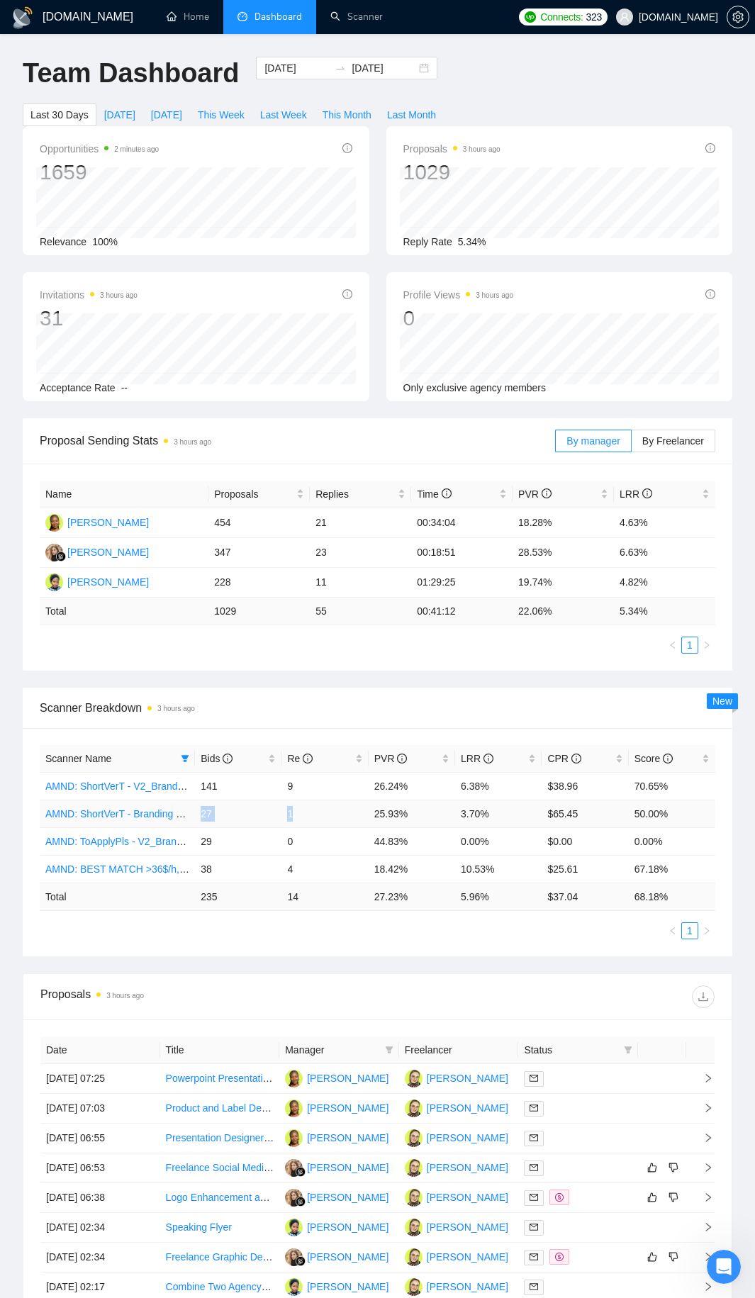
click at [206, 683] on tr "AMND: ShortVerT - Branding + Package, Short Prompt, >36$/h, no agency 27 1 25.9…" at bounding box center [377, 813] width 675 height 28
click at [206, 683] on td "27" at bounding box center [238, 813] width 86 height 28
drag, startPoint x: 206, startPoint y: 812, endPoint x: 344, endPoint y: 808, distance: 138.3
click at [344, 683] on tr "AMND: ShortVerT - Branding + Package, Short Prompt, >36$/h, no agency 27 1 25.9…" at bounding box center [377, 813] width 675 height 28
click at [210, 683] on td "27" at bounding box center [238, 813] width 86 height 28
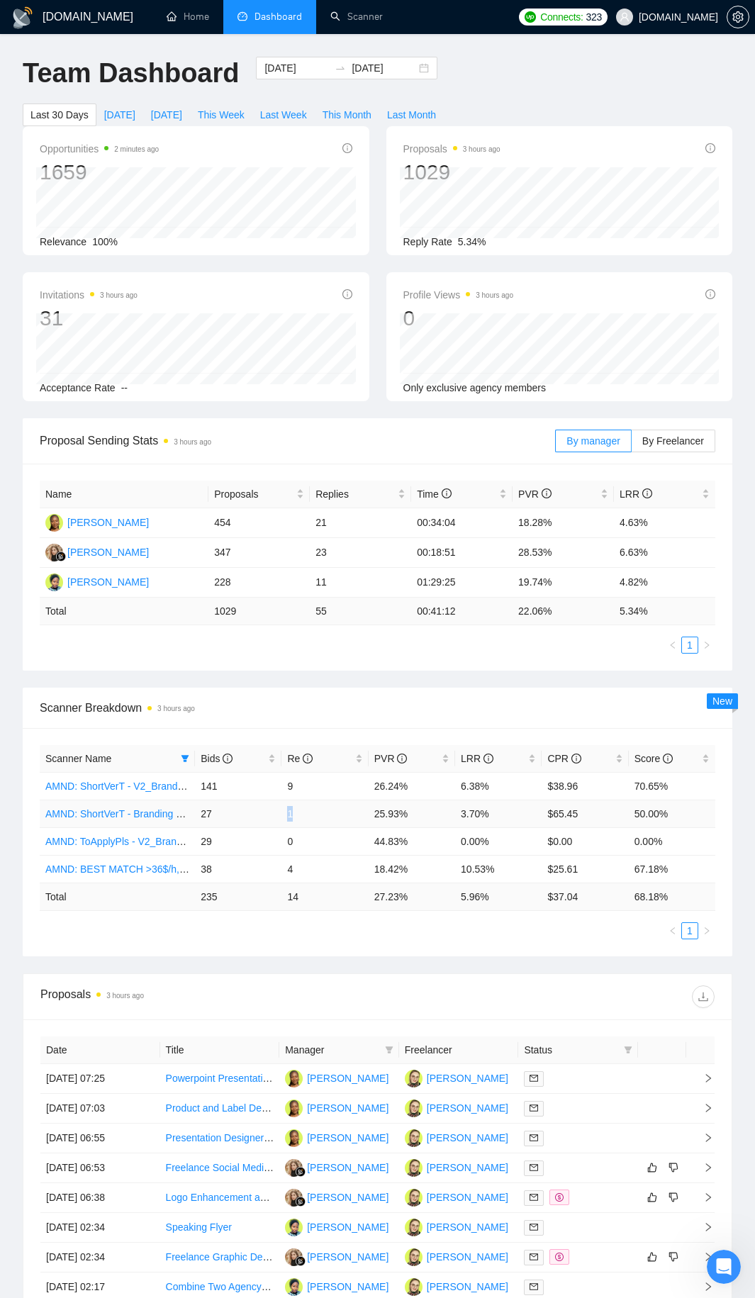
drag, startPoint x: 210, startPoint y: 809, endPoint x: 303, endPoint y: 810, distance: 92.8
click at [300, 683] on tr "AMND: ShortVerT - Branding + Package, Short Prompt, >36$/h, no agency 27 1 25.9…" at bounding box center [377, 813] width 675 height 28
click at [303, 683] on td "1" at bounding box center [324, 813] width 86 height 28
drag, startPoint x: 303, startPoint y: 810, endPoint x: 198, endPoint y: 809, distance: 104.9
click at [198, 683] on tr "AMND: ShortVerT - Branding + Package, Short Prompt, >36$/h, no agency 27 1 25.9…" at bounding box center [377, 813] width 675 height 28
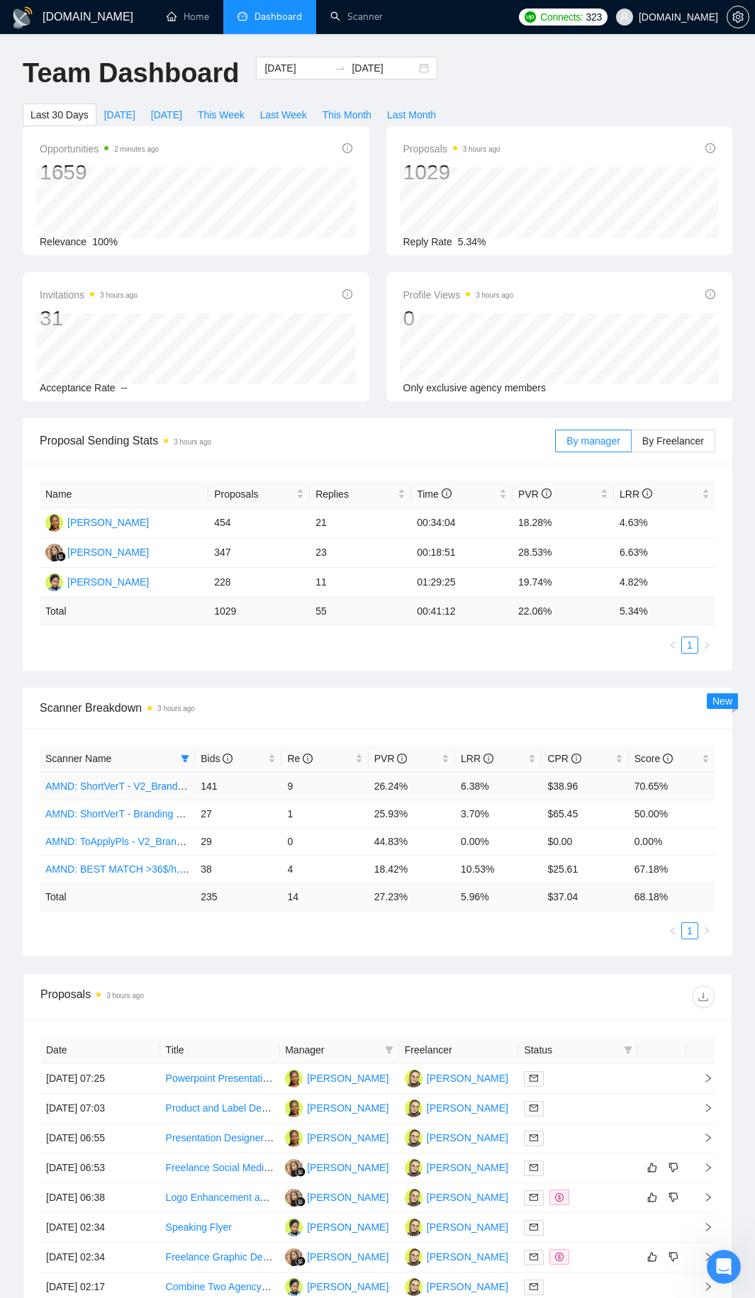
click at [208, 683] on td "141" at bounding box center [238, 786] width 86 height 28
drag, startPoint x: 208, startPoint y: 787, endPoint x: 336, endPoint y: 787, distance: 128.3
click at [329, 683] on tr "AMND: ShortVerT - V2_Branding, Short Prompt, >36$/h, no agency 141 9 26.24% 6.3…" at bounding box center [377, 786] width 675 height 28
drag, startPoint x: 369, startPoint y: 810, endPoint x: 501, endPoint y: 811, distance: 131.8
click at [501, 683] on tr "AMND: ShortVerT - Branding + Package, Short Prompt, >36$/h, no agency 27 1 25.9…" at bounding box center [377, 813] width 675 height 28
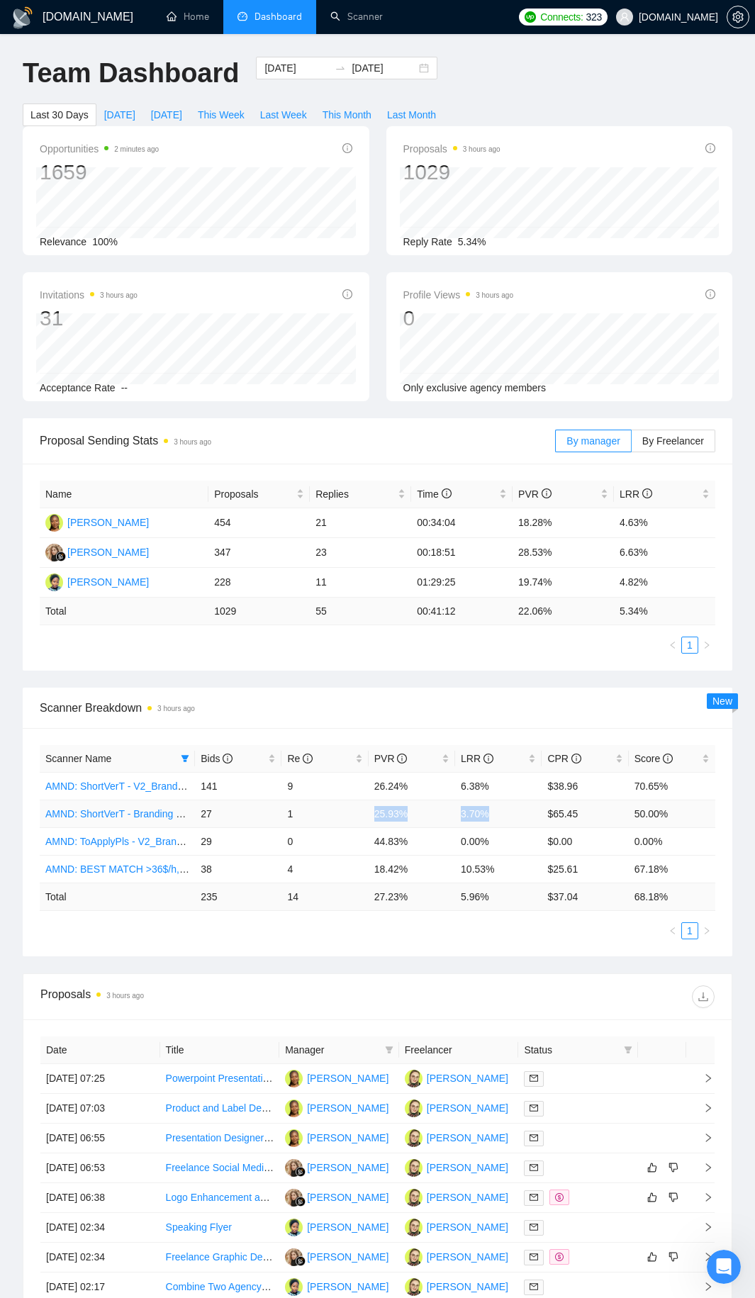
click at [501, 683] on td "3.70%" at bounding box center [498, 813] width 86 height 28
click at [519, 683] on td "3.70%" at bounding box center [498, 813] width 86 height 28
drag, startPoint x: 294, startPoint y: 817, endPoint x: 279, endPoint y: 814, distance: 15.8
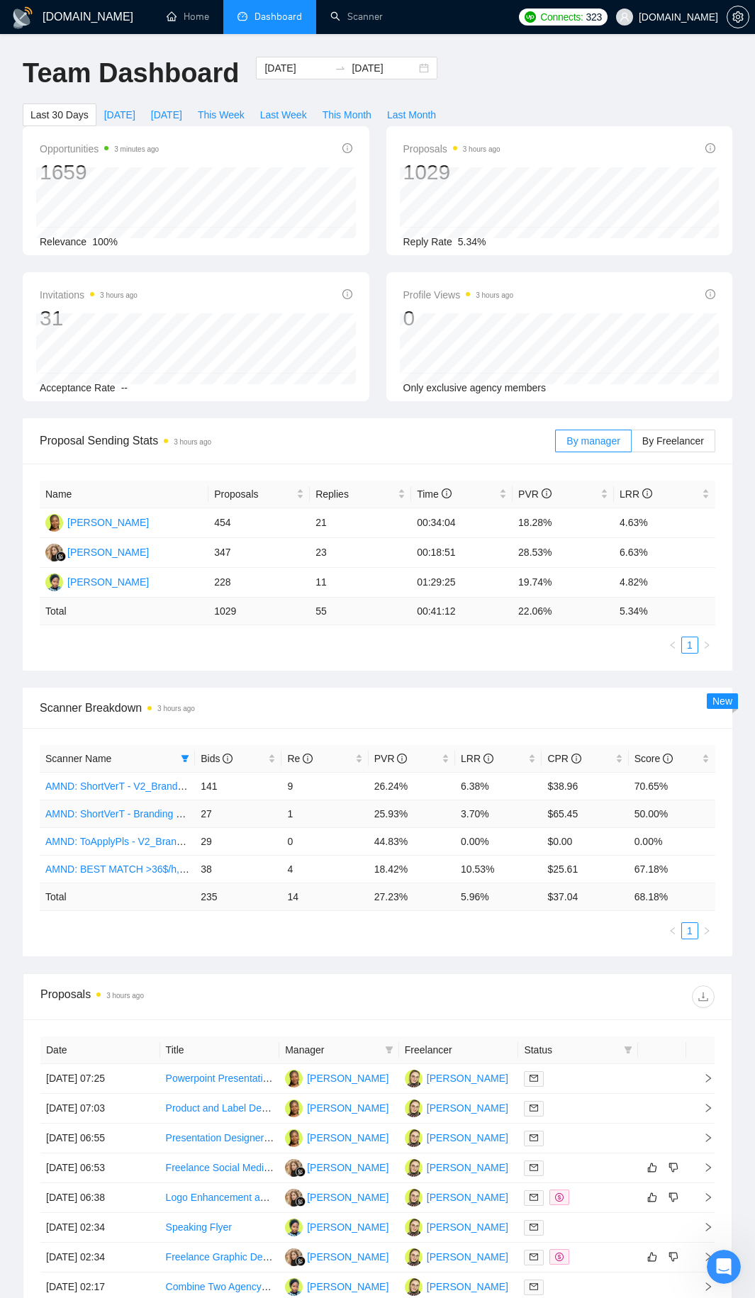
click at [283, 683] on td "1" at bounding box center [324, 813] width 86 height 28
drag, startPoint x: 298, startPoint y: 839, endPoint x: 317, endPoint y: 838, distance: 18.4
click at [314, 683] on td "0" at bounding box center [324, 841] width 86 height 28
drag, startPoint x: 286, startPoint y: 868, endPoint x: 278, endPoint y: 870, distance: 7.9
click at [281, 683] on tr "AMND: BEST MATCH >36$/h, no agency 38 4 18.42% 10.53% $25.61 67.18%" at bounding box center [377, 869] width 675 height 28
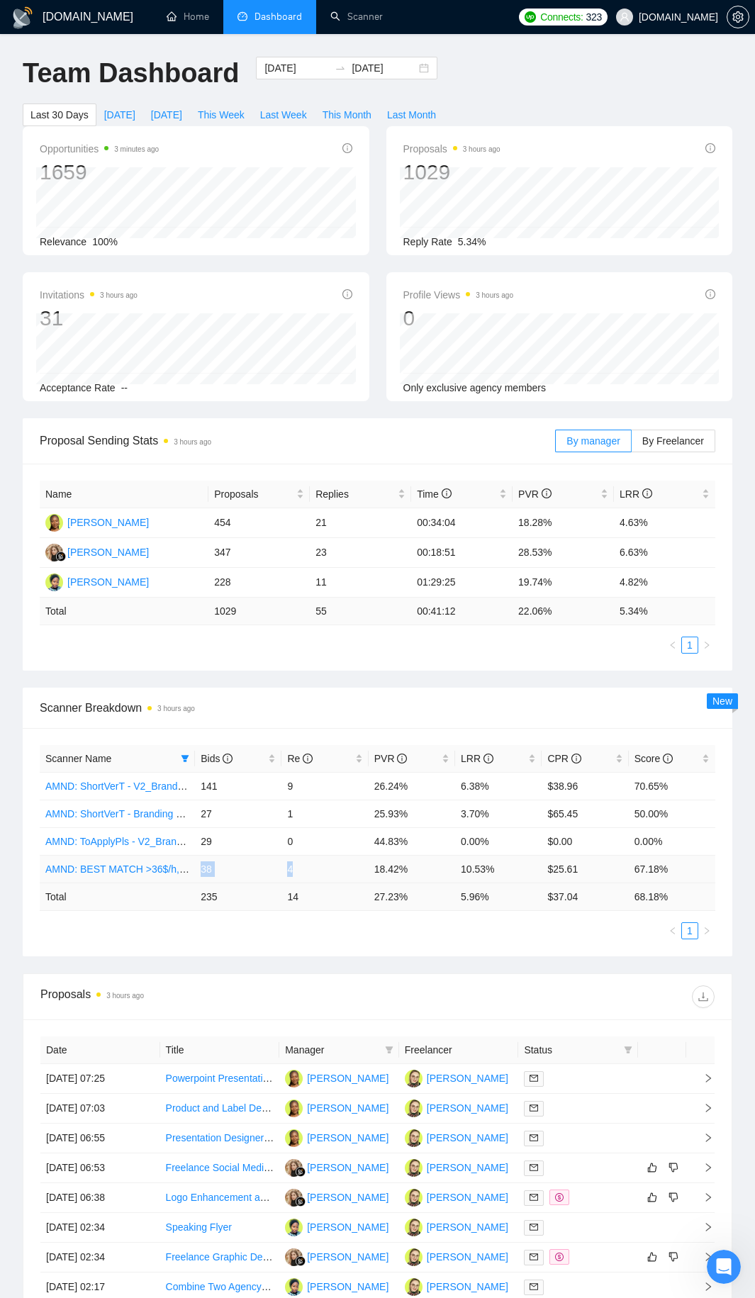
drag, startPoint x: 201, startPoint y: 870, endPoint x: 328, endPoint y: 869, distance: 127.6
click at [328, 683] on tr "AMND: BEST MATCH >36$/h, no agency 38 4 18.42% 10.53% $25.61 67.18%" at bounding box center [377, 869] width 675 height 28
drag, startPoint x: 278, startPoint y: 780, endPoint x: 200, endPoint y: 780, distance: 78.0
click at [200, 683] on tr "AMND: ShortVerT - V2_Branding, Short Prompt, >36$/h, no agency 141 9 26.24% 6.3…" at bounding box center [377, 786] width 675 height 28
click at [243, 683] on td "141" at bounding box center [238, 786] width 86 height 28
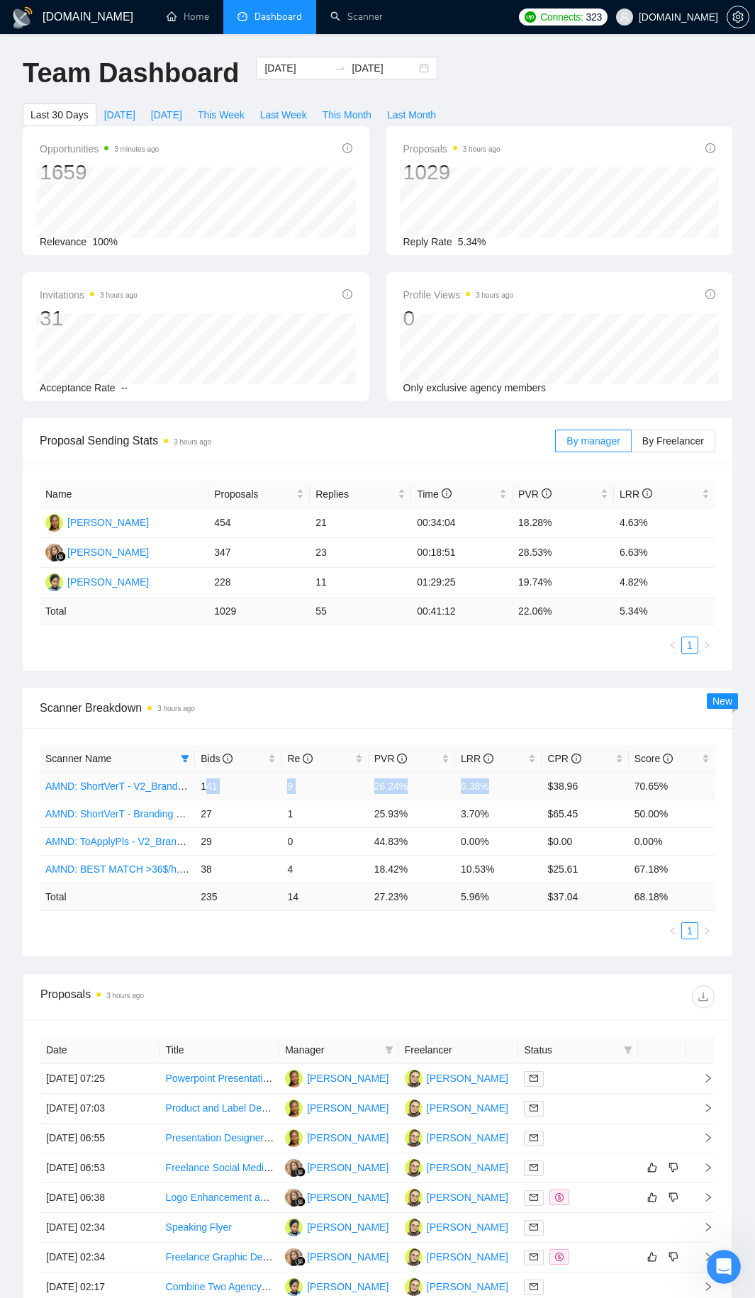
drag, startPoint x: 495, startPoint y: 788, endPoint x: 204, endPoint y: 785, distance: 291.3
click at [204, 683] on tr "AMND: ShortVerT - V2_Branding, Short Prompt, >36$/h, no agency 141 9 26.24% 6.3…" at bounding box center [377, 786] width 675 height 28
drag, startPoint x: 309, startPoint y: 814, endPoint x: 200, endPoint y: 812, distance: 109.2
click at [200, 683] on tr "AMND: ShortVerT - Branding + Package, Short Prompt, >36$/h, no agency 27 1 25.9…" at bounding box center [377, 813] width 675 height 28
click at [200, 683] on td "27" at bounding box center [238, 813] width 86 height 28
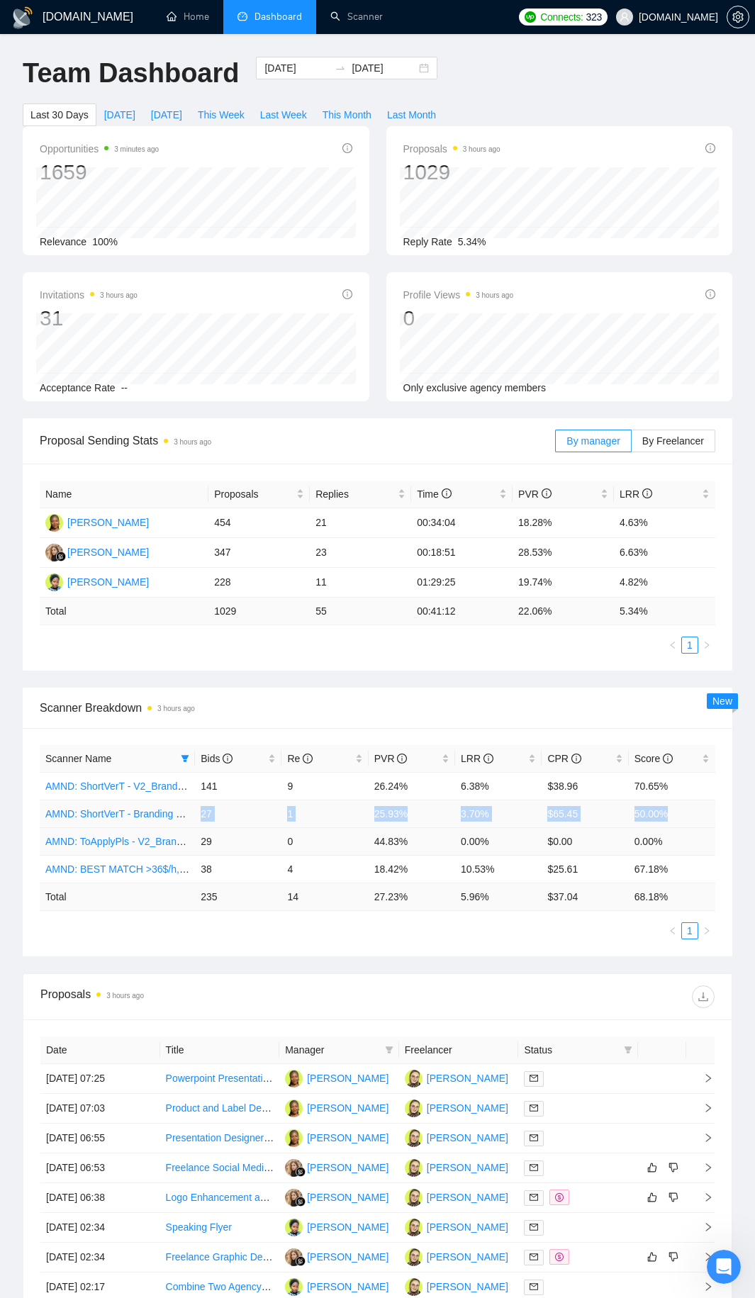
drag, startPoint x: 200, startPoint y: 812, endPoint x: 674, endPoint y: 845, distance: 475.2
click at [519, 683] on tr "AMND: ShortVerT - Branding + Package, Short Prompt, >36$/h, no agency 27 1 25.9…" at bounding box center [377, 813] width 675 height 28
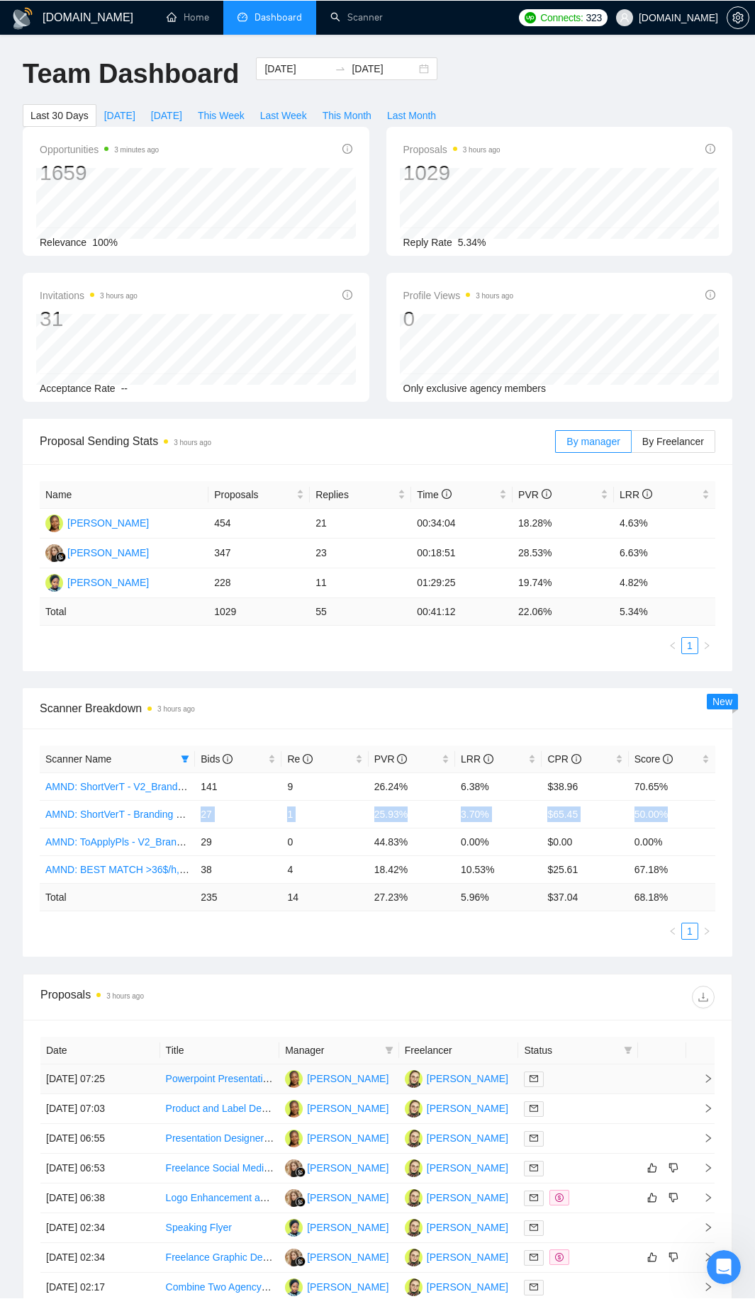
scroll to position [354, 0]
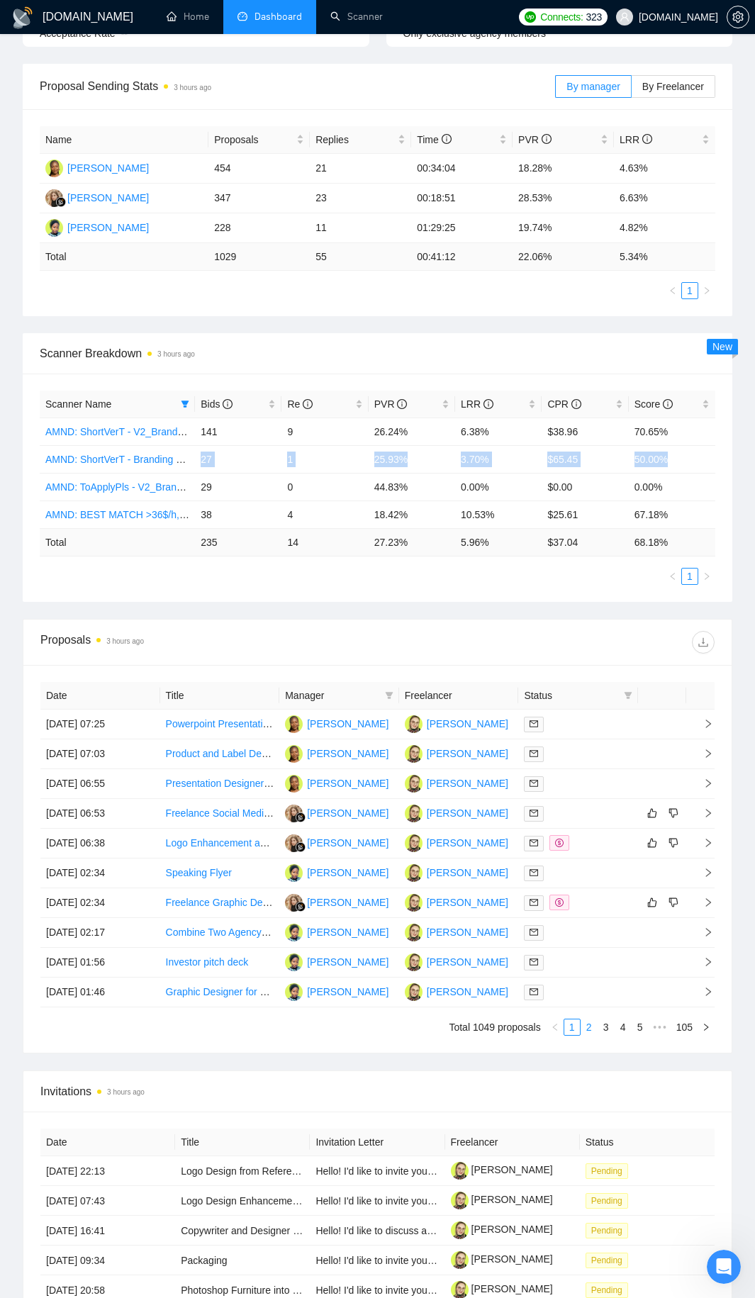
click at [519, 683] on link "2" at bounding box center [589, 1027] width 16 height 16
click at [392, 683] on icon "filter" at bounding box center [389, 695] width 9 height 9
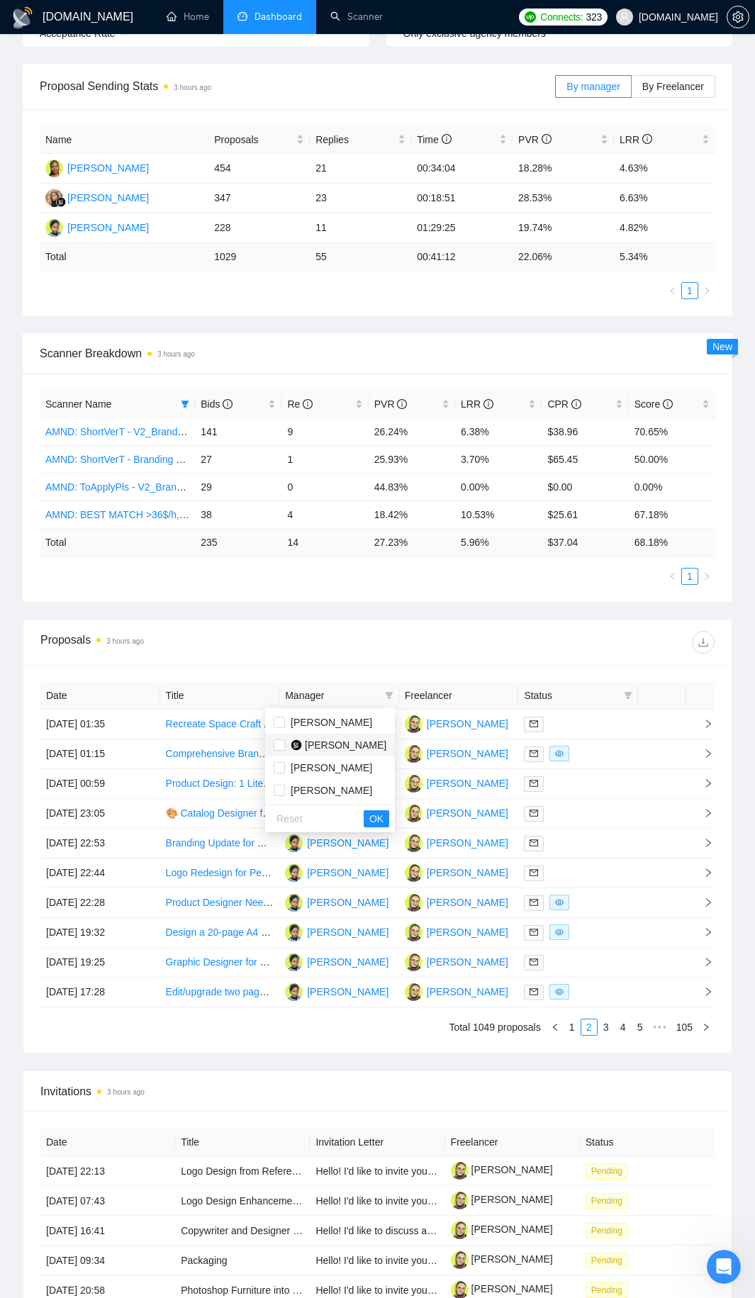
click at [339, 683] on span "[PERSON_NAME]" at bounding box center [346, 744] width 82 height 11
checkbox input "true"
click at [375, 683] on span "OK" at bounding box center [376, 819] width 14 height 16
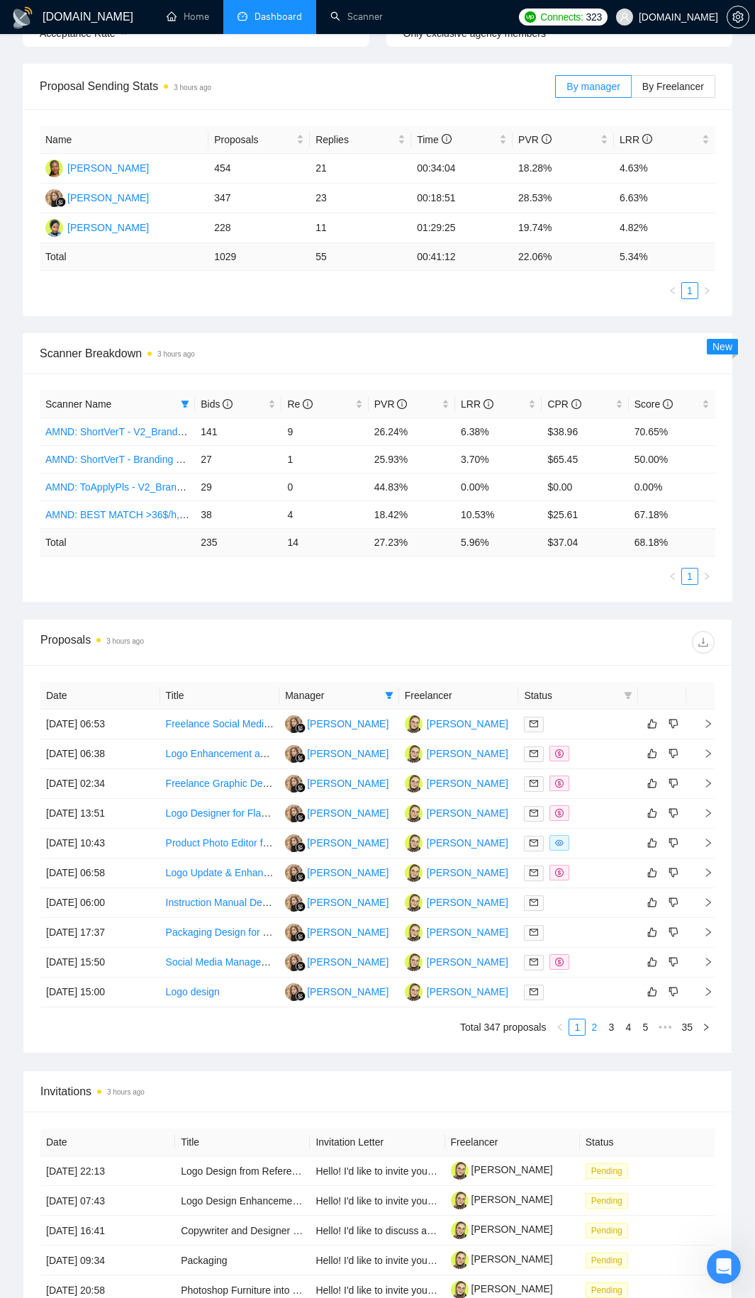
click at [519, 683] on link "2" at bounding box center [594, 1027] width 16 height 16
